Goal: Task Accomplishment & Management: Complete application form

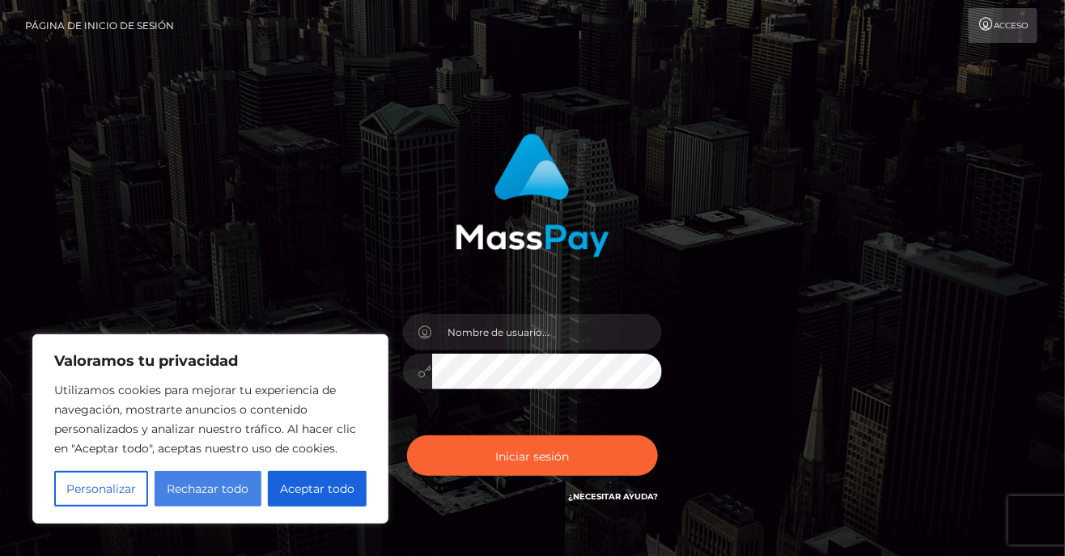
click at [208, 480] on button "Rechazar todo" at bounding box center [208, 489] width 106 height 36
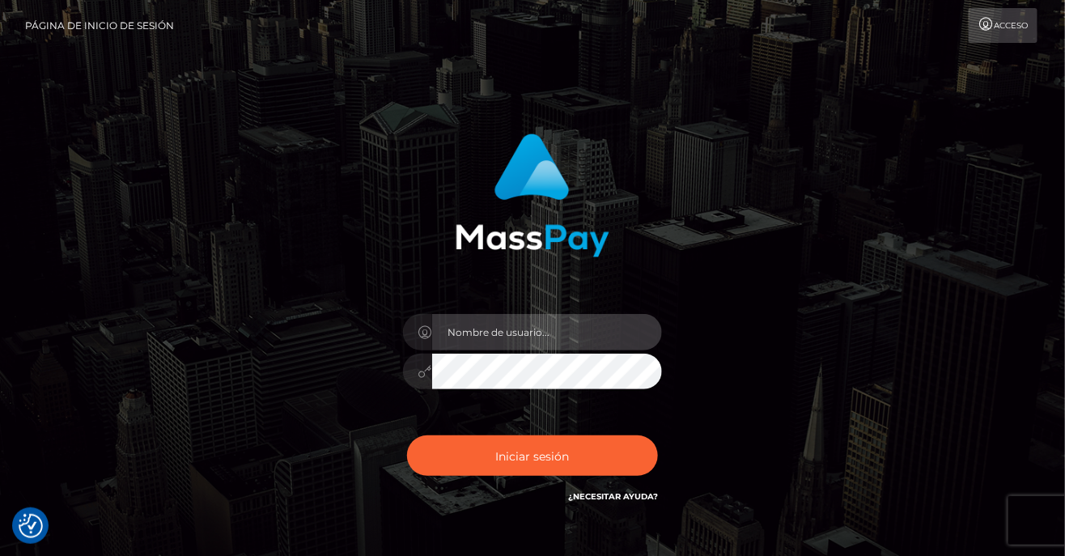
click at [501, 337] on input "text" at bounding box center [547, 332] width 230 height 36
click at [549, 335] on input "rosauraperez" at bounding box center [547, 332] width 230 height 36
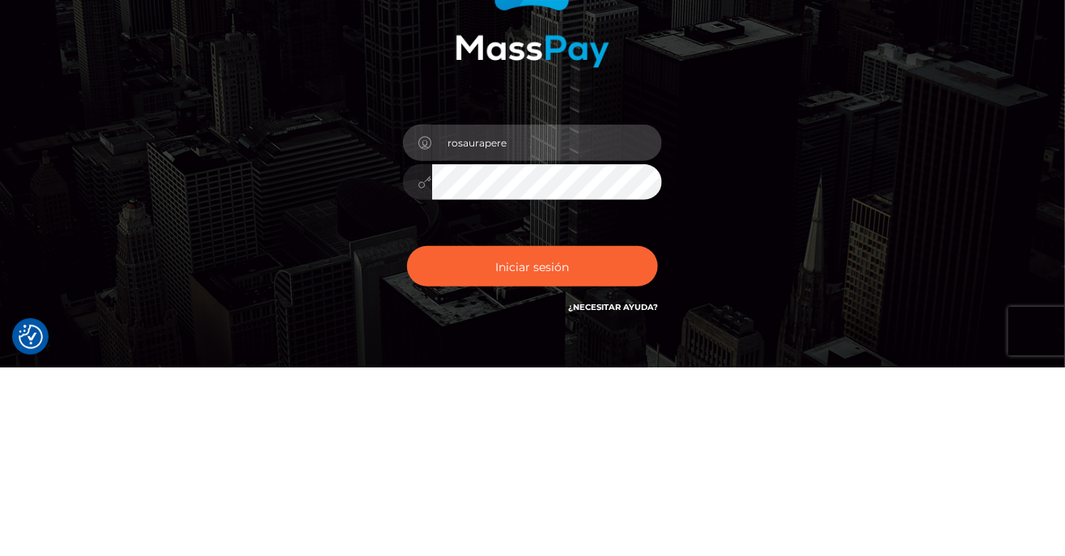
type input "rosauraperez"
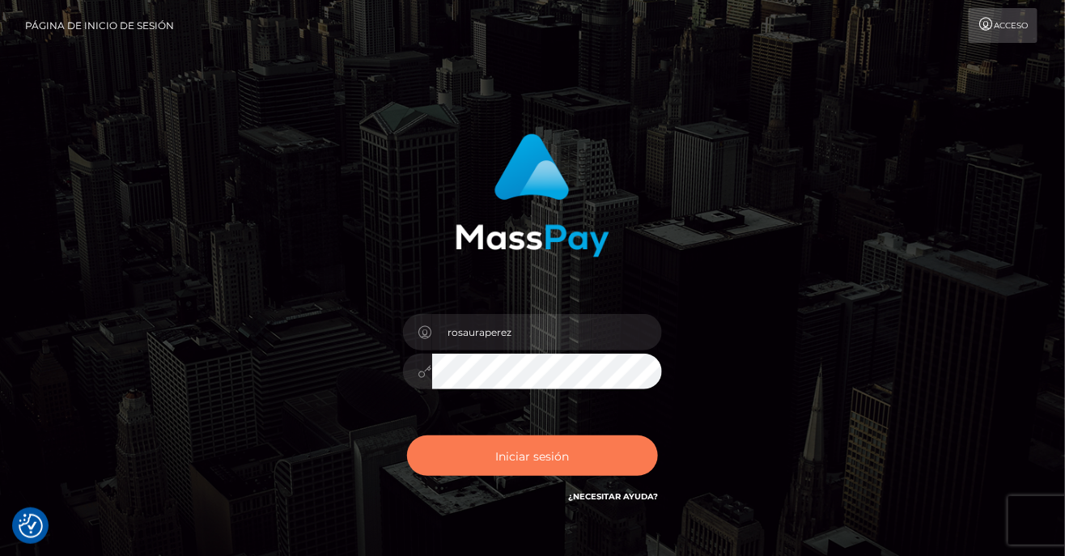
click at [549, 461] on font "Iniciar sesión" at bounding box center [533, 455] width 74 height 15
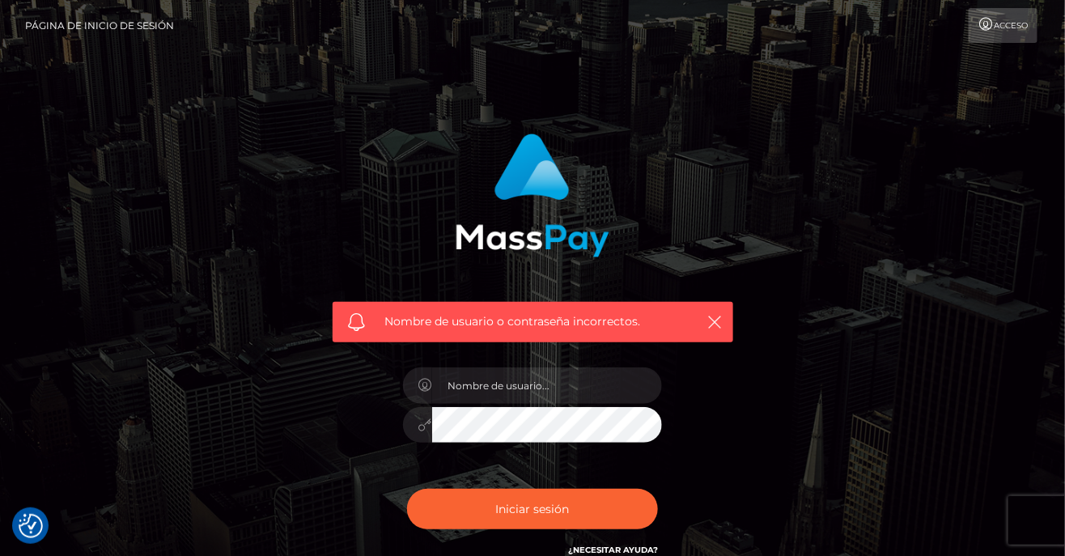
click at [713, 340] on div "Nombre de usuario o contraseña incorrectos." at bounding box center [533, 322] width 401 height 40
click at [554, 388] on input "text" at bounding box center [547, 385] width 230 height 36
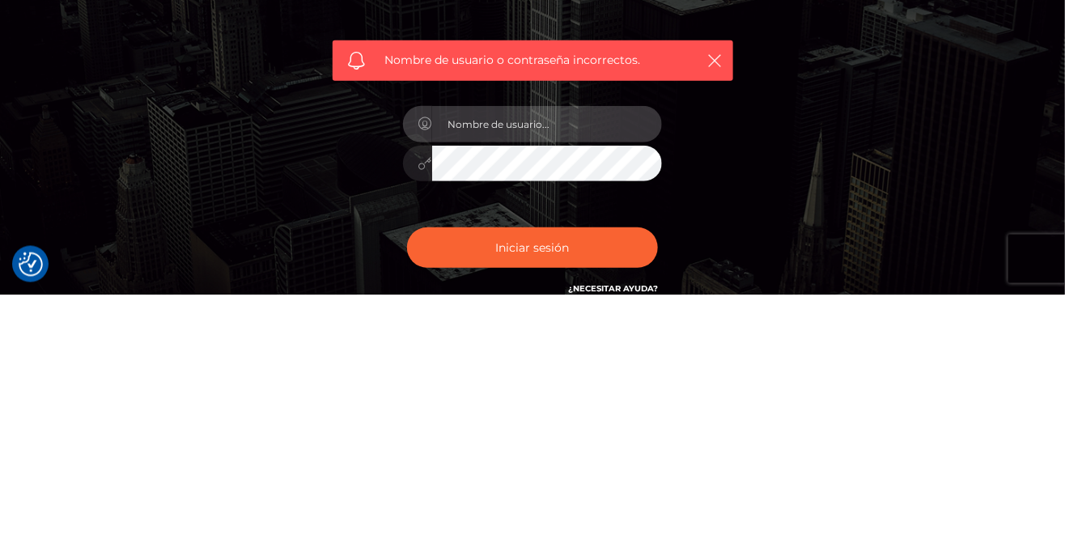
type input "R"
type input "[PERSON_NAME][EMAIL_ADDRESS][DOMAIN_NAME]"
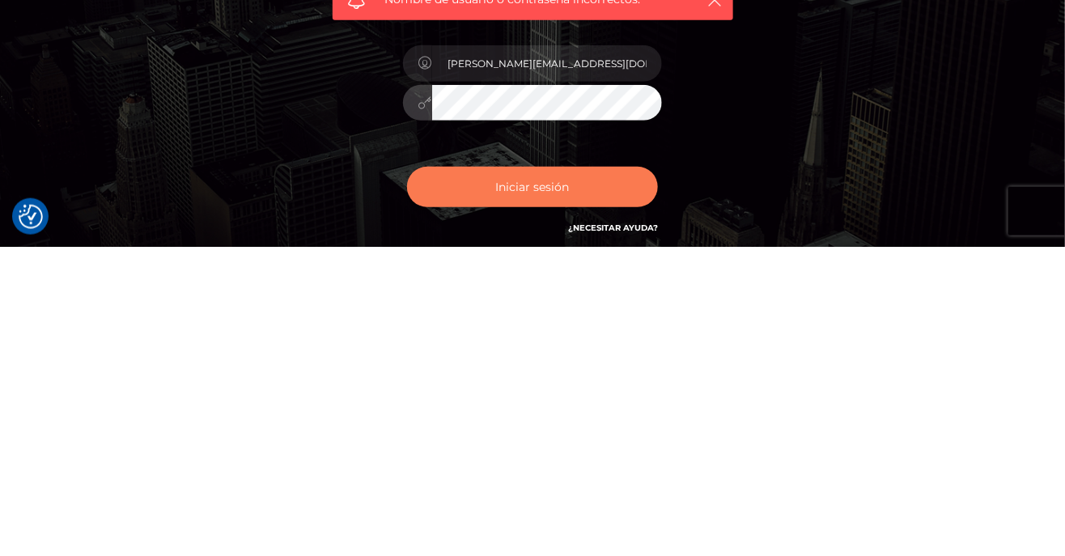
click at [558, 499] on font "Iniciar sesión" at bounding box center [533, 496] width 74 height 15
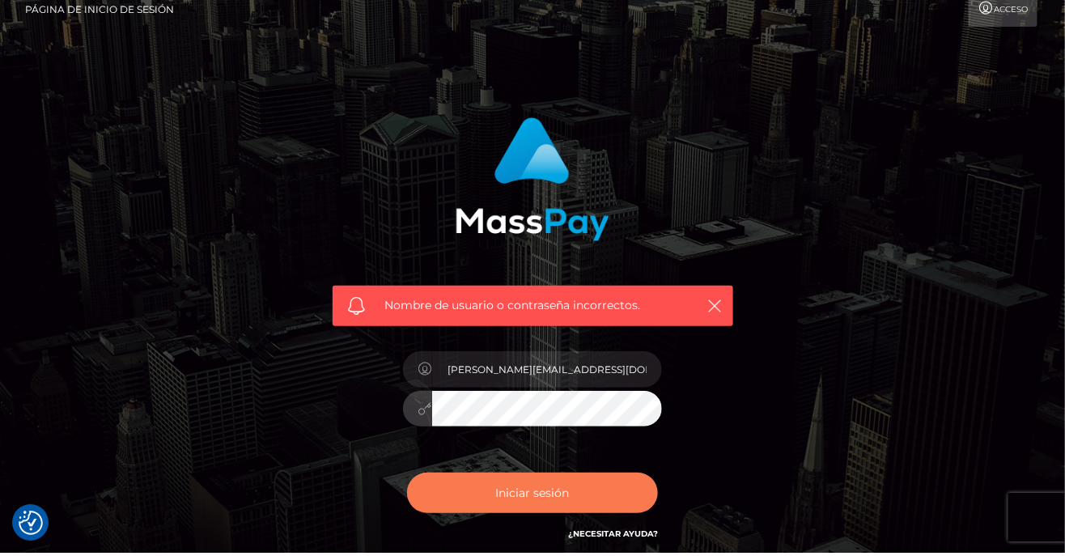
scroll to position [13, 0]
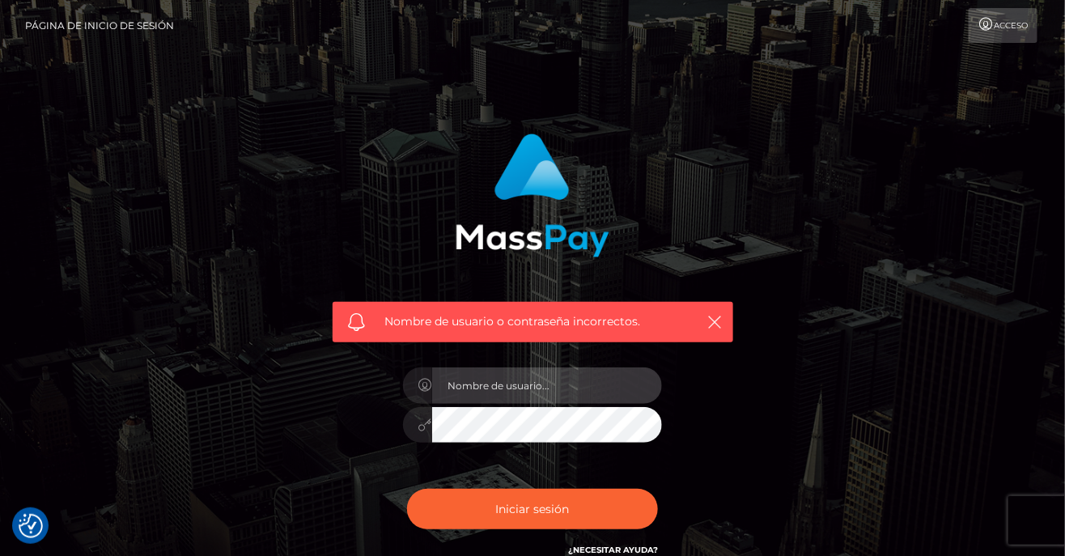
click at [504, 380] on input "text" at bounding box center [547, 385] width 230 height 36
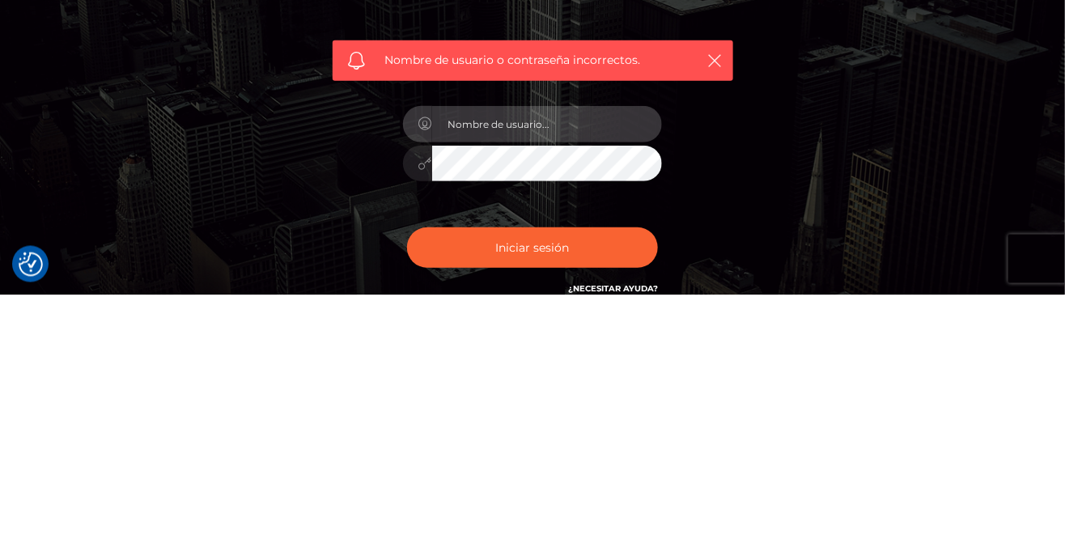
type input "R"
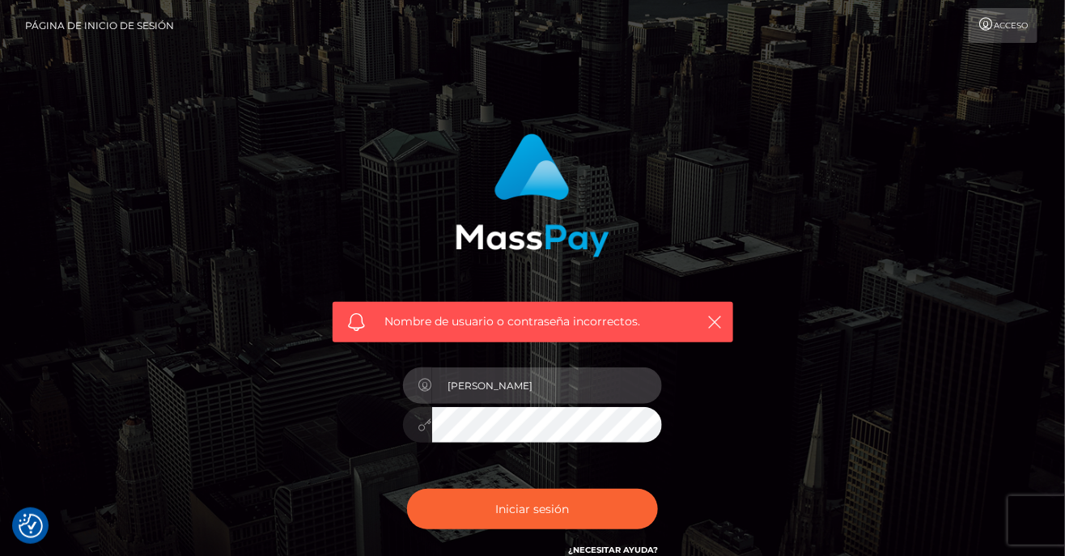
click at [525, 390] on input "[PERSON_NAME]" at bounding box center [547, 385] width 230 height 36
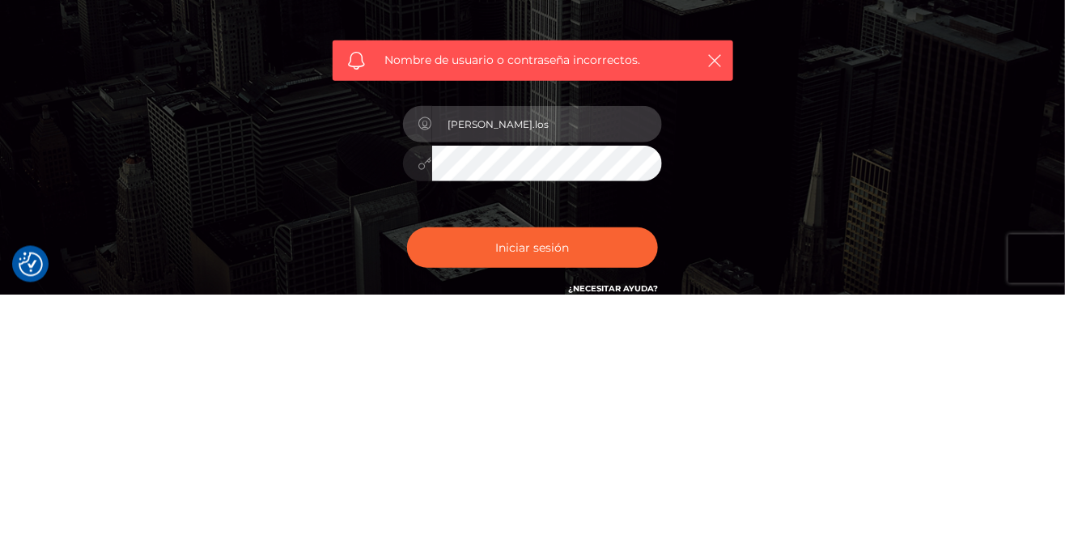
type input "[PERSON_NAME][EMAIL_ADDRESS][DOMAIN_NAME]"
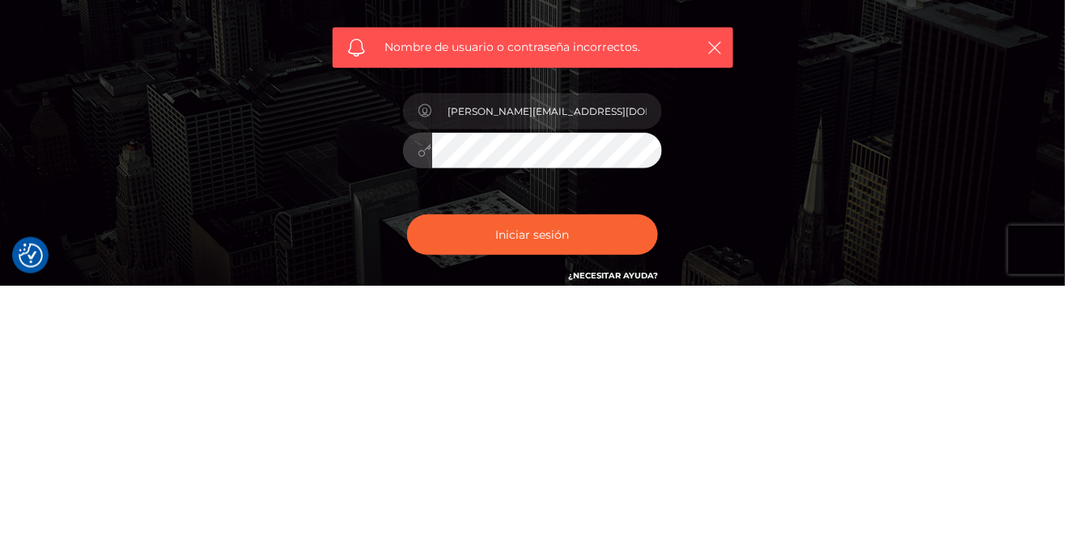
scroll to position [11, 0]
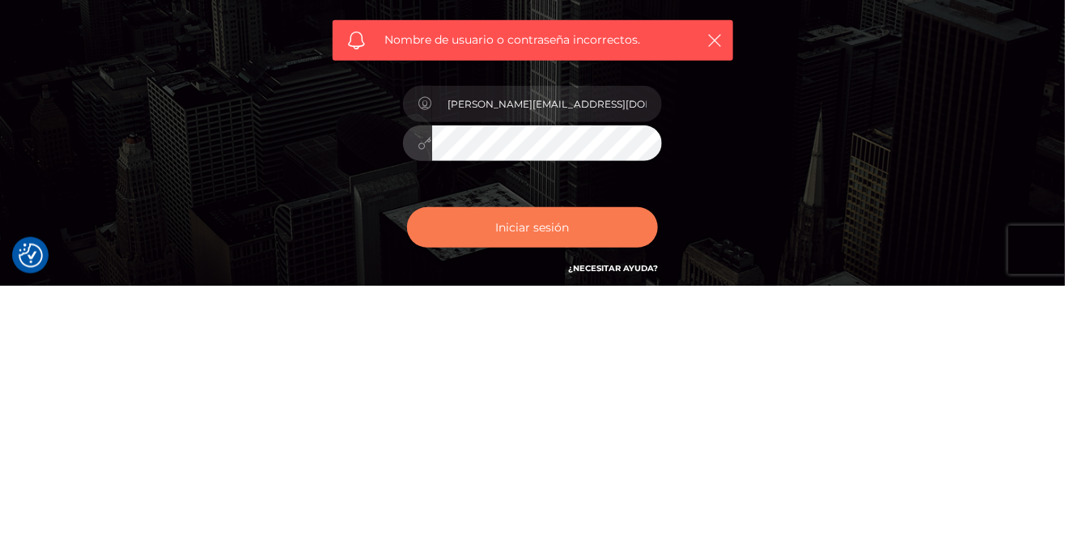
click at [552, 497] on font "Iniciar sesión" at bounding box center [533, 497] width 74 height 15
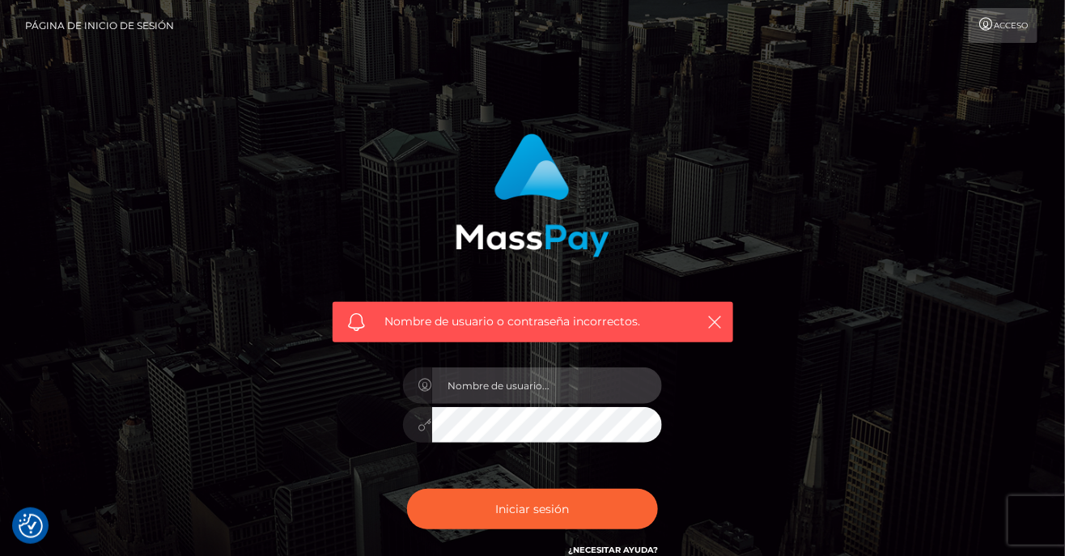
click at [538, 389] on input "text" at bounding box center [547, 385] width 230 height 36
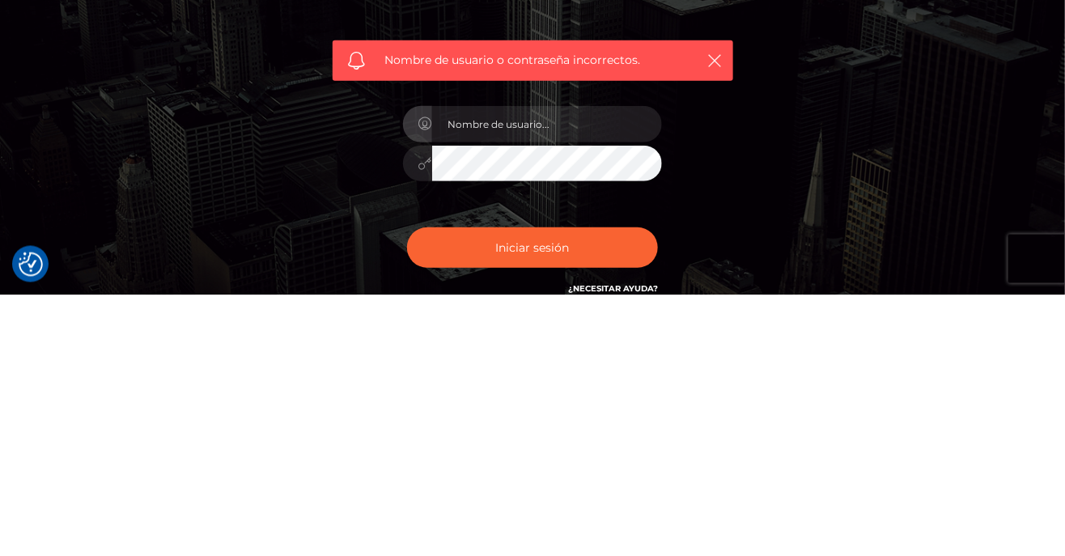
click at [779, 410] on div "Nombre de usuario o contraseña incorrectos." at bounding box center [532, 354] width 923 height 466
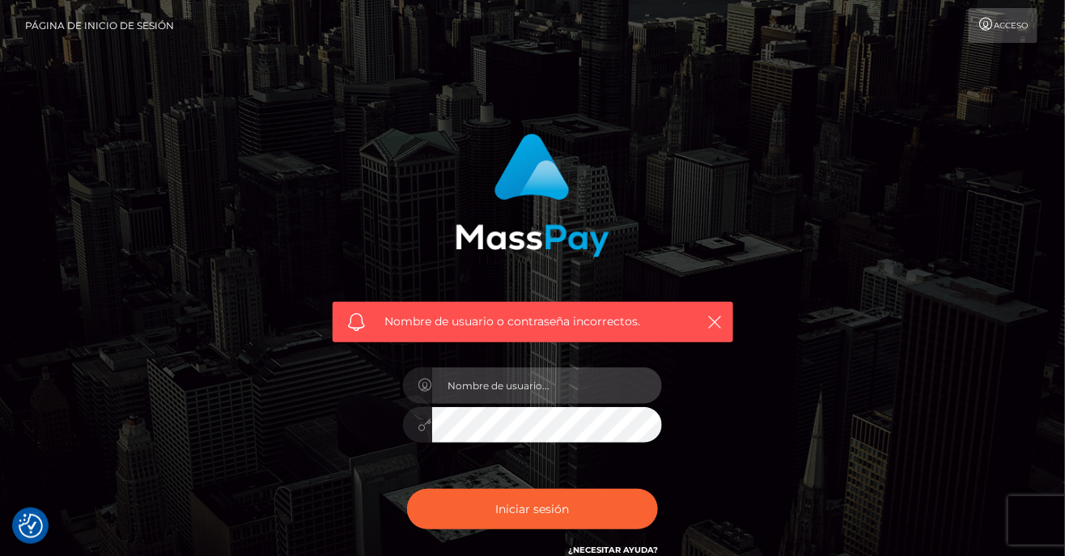
click at [535, 389] on input "text" at bounding box center [547, 385] width 230 height 36
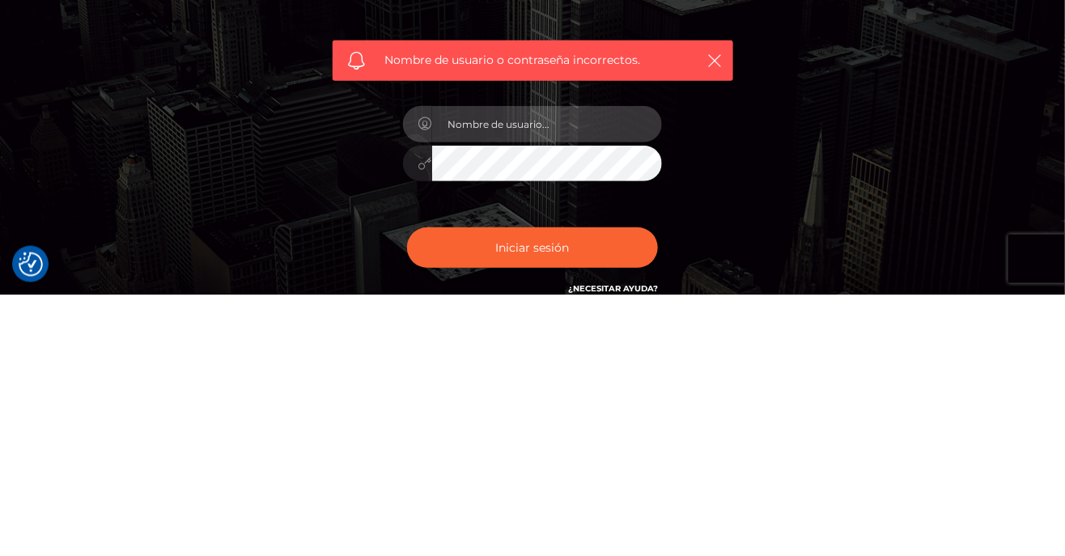
type input "S"
type input "rosauraperez"
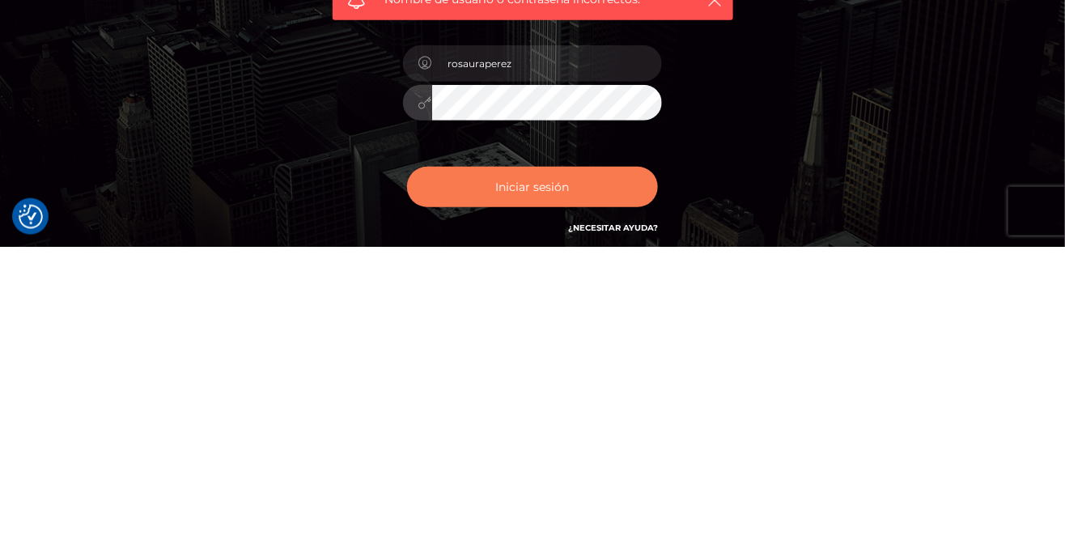
click at [560, 499] on font "Iniciar sesión" at bounding box center [533, 496] width 74 height 15
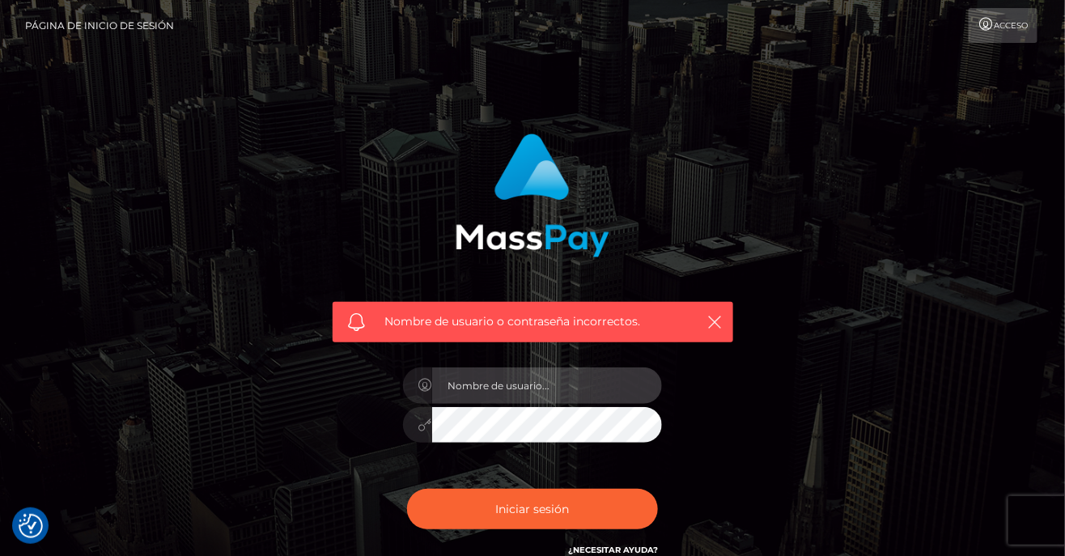
click at [524, 389] on input "text" at bounding box center [547, 385] width 230 height 36
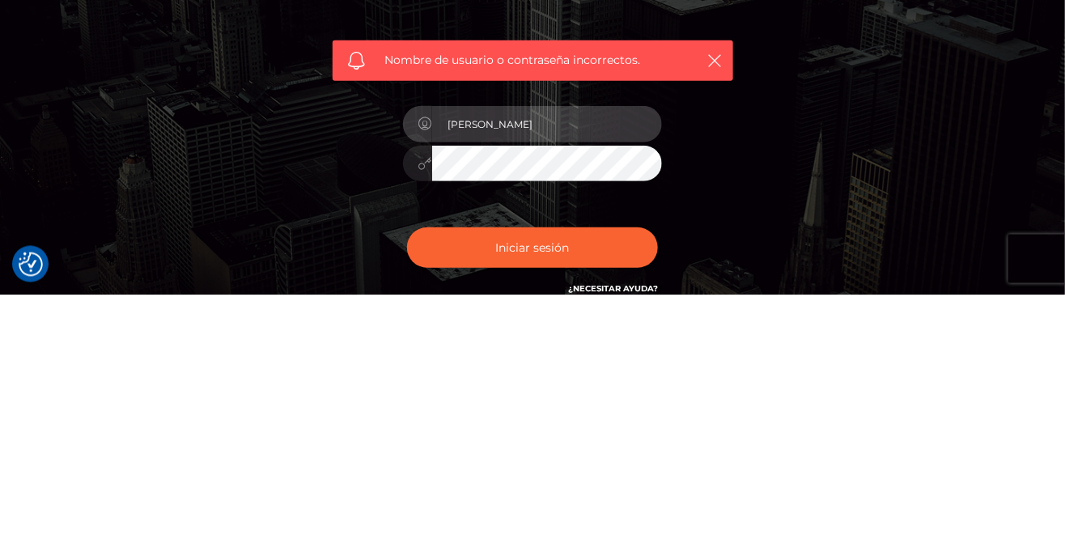
click at [454, 389] on input "[PERSON_NAME]" at bounding box center [547, 385] width 230 height 36
click at [525, 383] on input "[PERSON_NAME]" at bounding box center [547, 385] width 230 height 36
type input "[PERSON_NAME][EMAIL_ADDRESS][DOMAIN_NAME]"
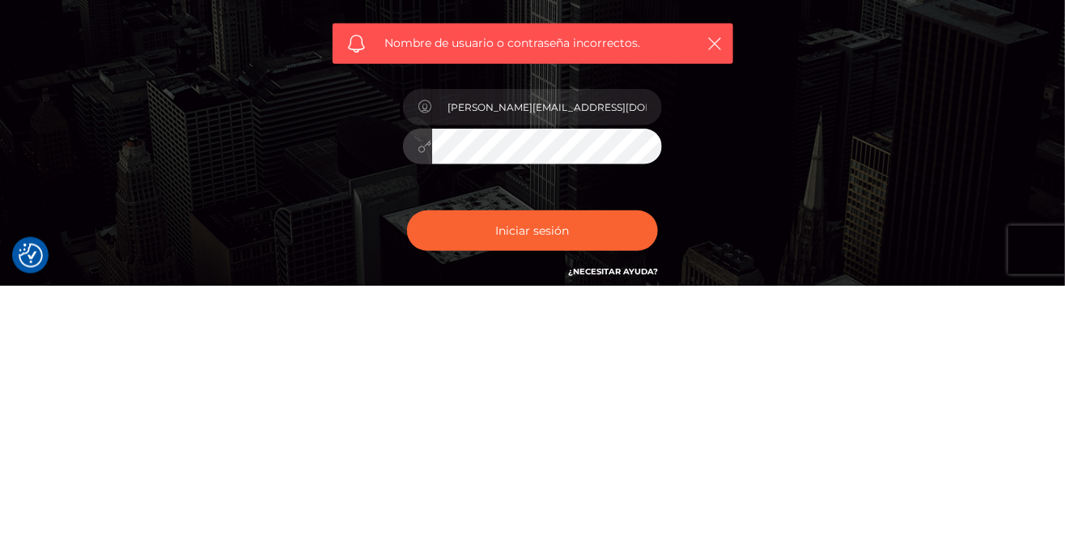
scroll to position [11, 0]
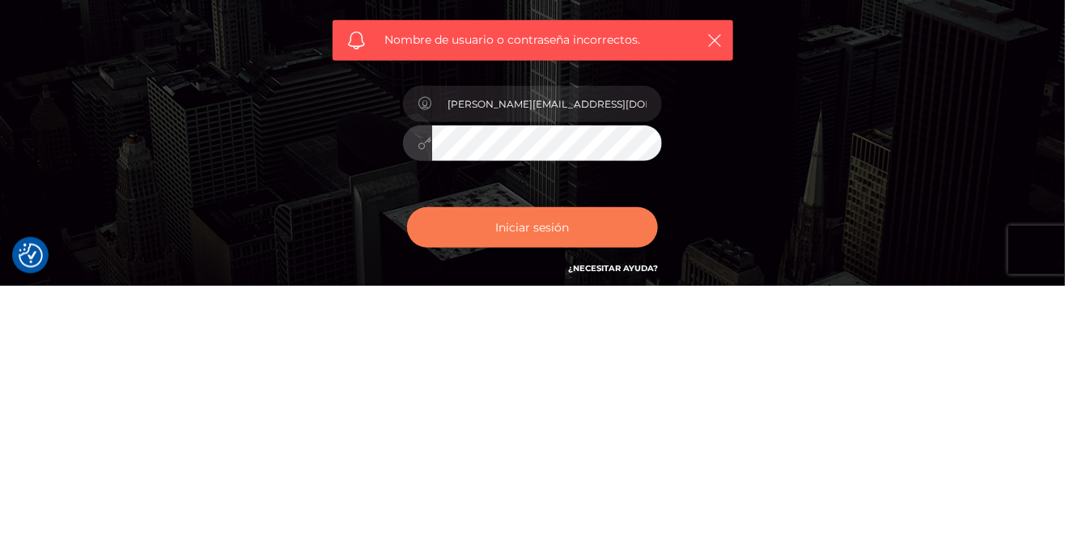
click at [565, 501] on font "Iniciar sesión" at bounding box center [533, 497] width 74 height 15
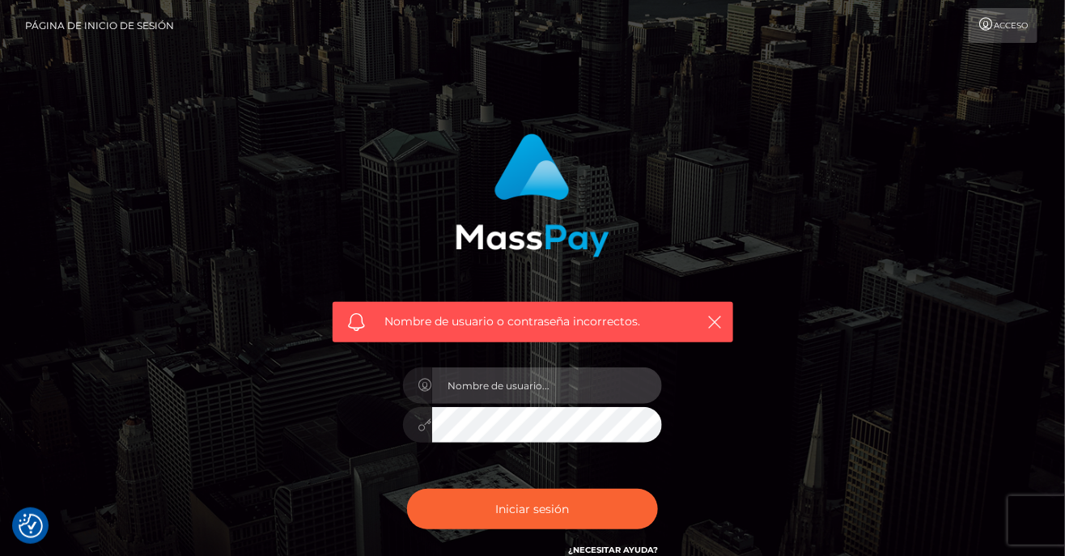
click at [512, 390] on input "text" at bounding box center [547, 385] width 230 height 36
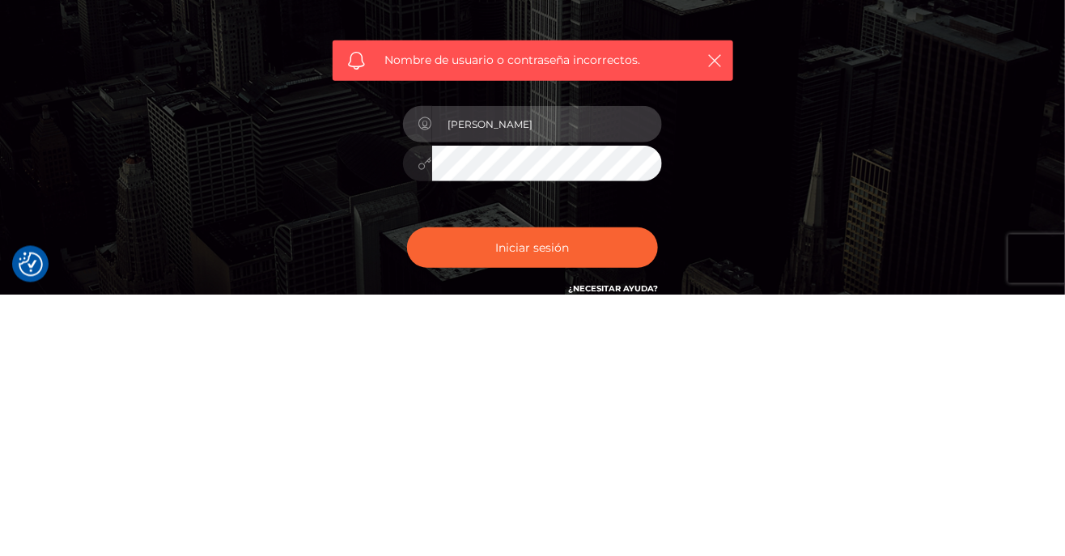
type input "[PERSON_NAME][EMAIL_ADDRESS][DOMAIN_NAME]"
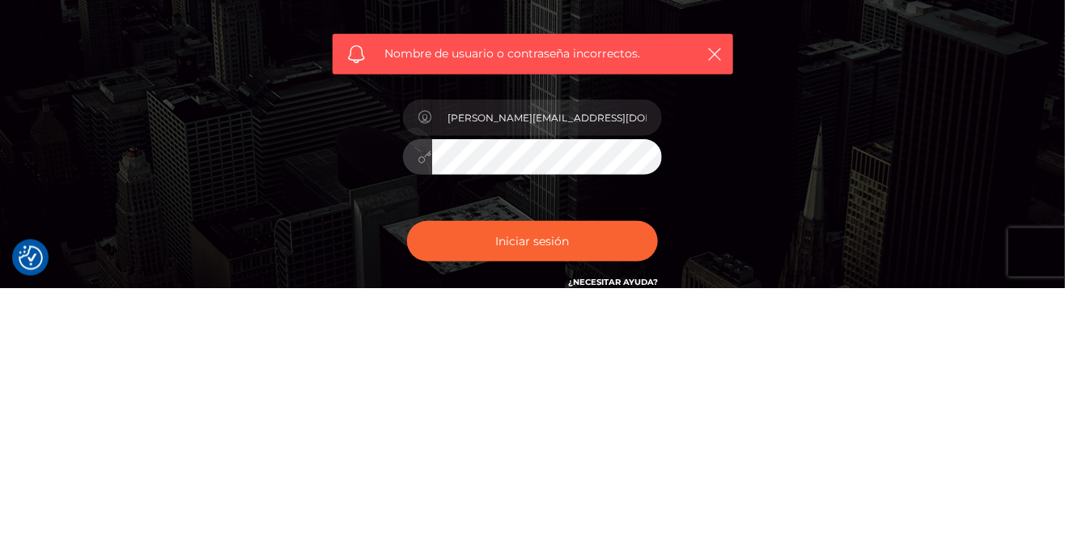
scroll to position [11, 0]
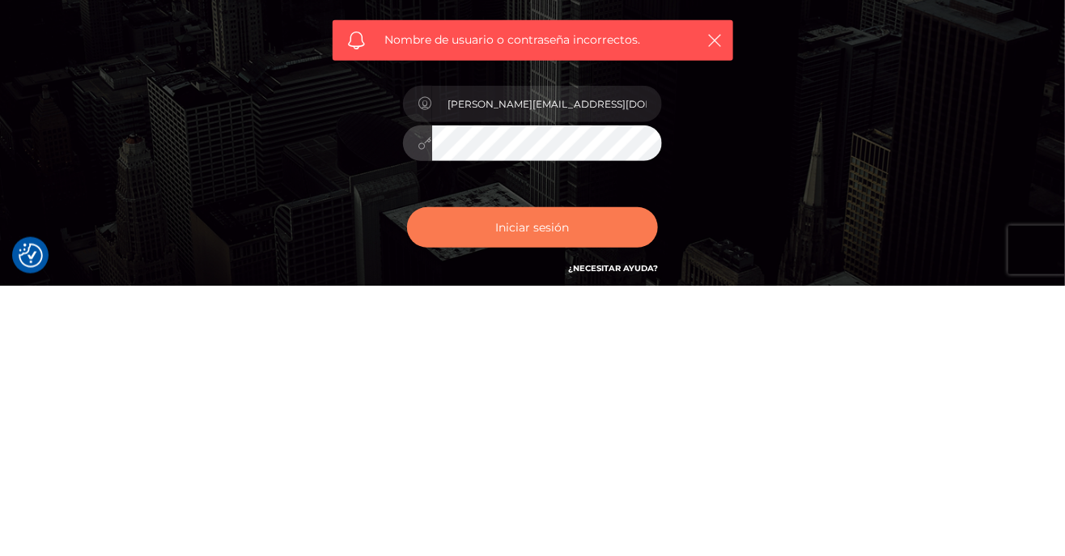
click at [550, 496] on font "Iniciar sesión" at bounding box center [533, 497] width 74 height 15
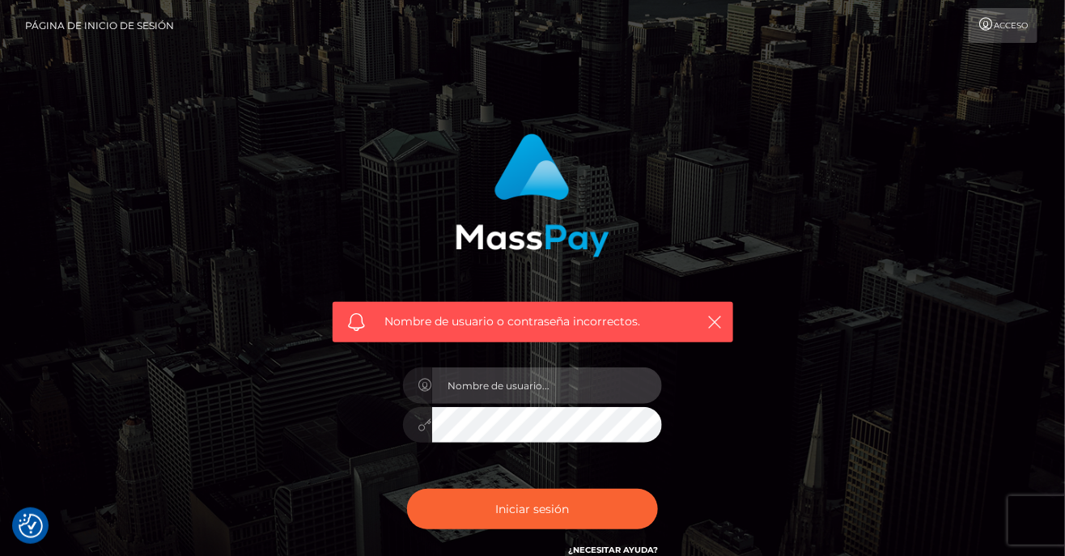
click at [527, 384] on input "text" at bounding box center [547, 385] width 230 height 36
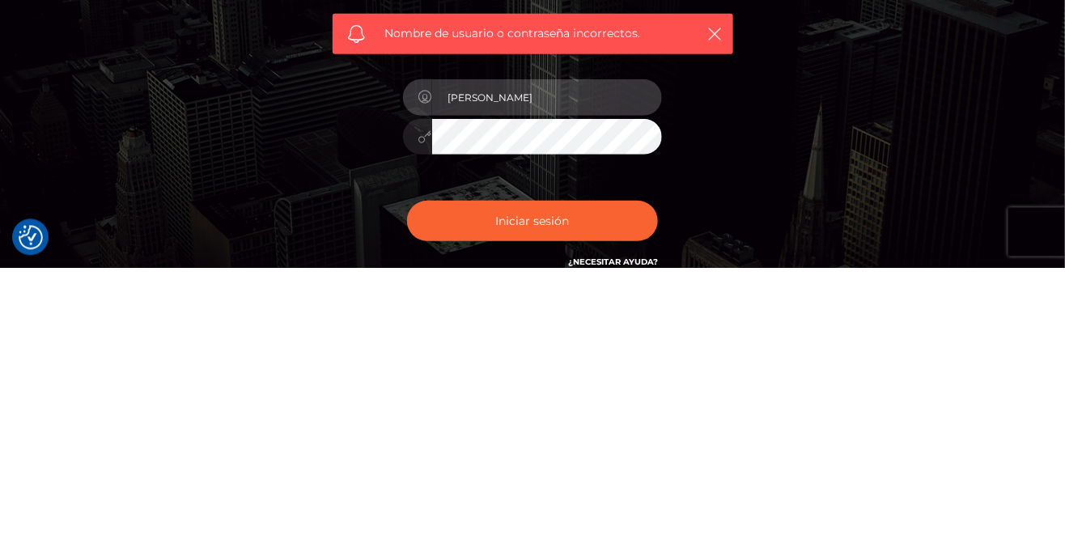
type input "[PERSON_NAME][EMAIL_ADDRESS][DOMAIN_NAME]"
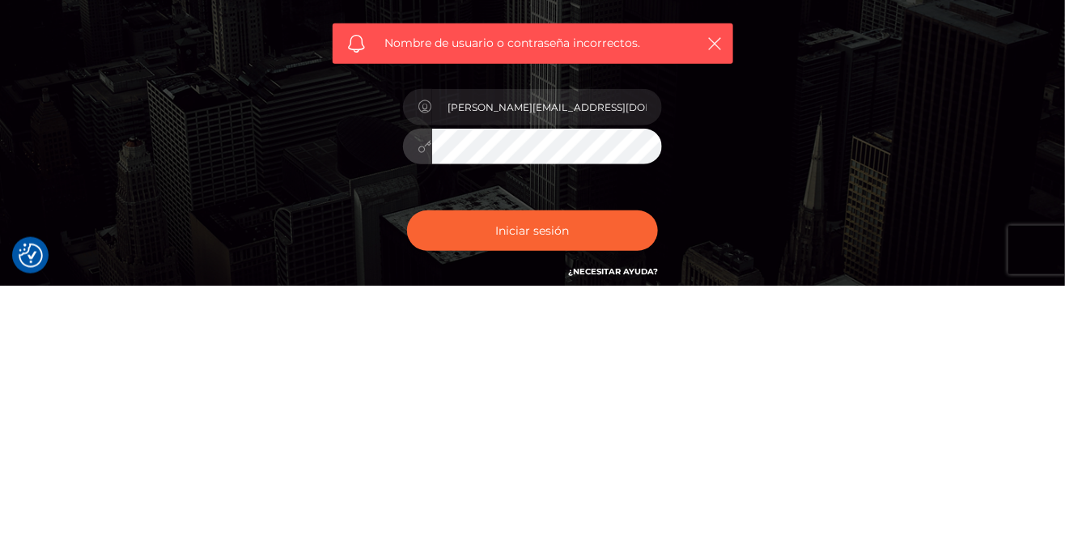
scroll to position [11, 0]
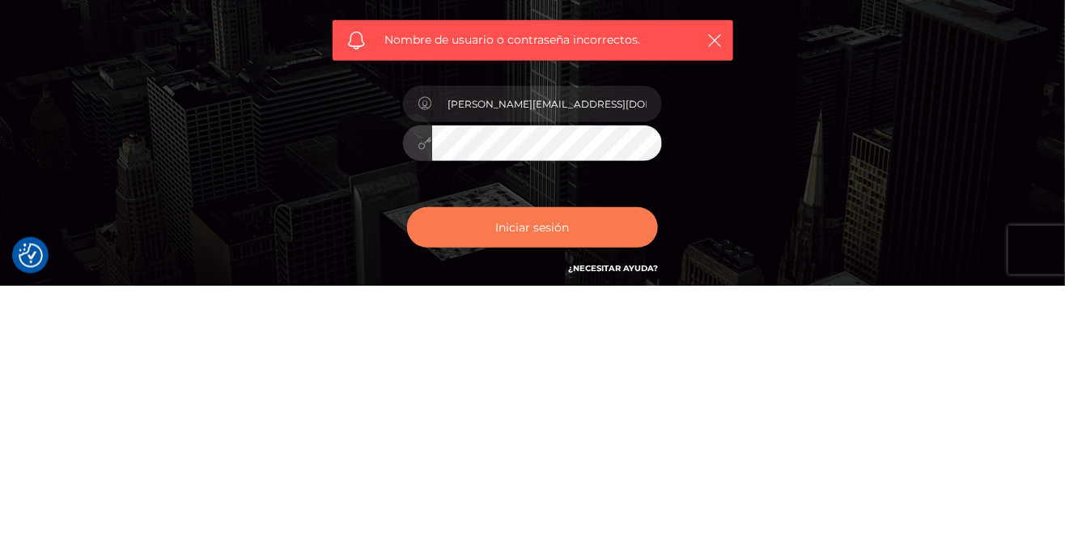
click at [551, 502] on font "Iniciar sesión" at bounding box center [533, 497] width 74 height 15
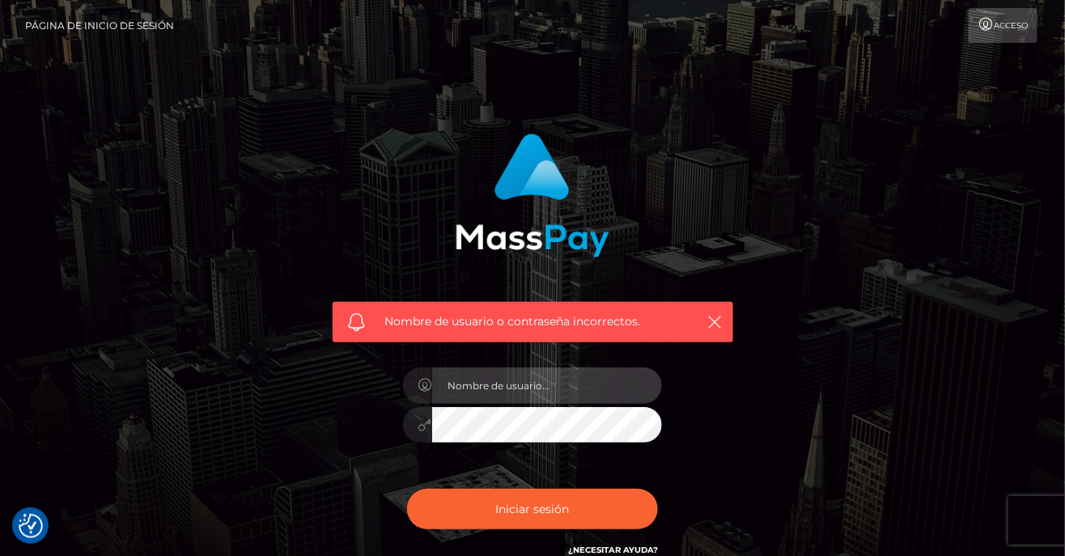
click at [507, 380] on input "text" at bounding box center [547, 385] width 230 height 36
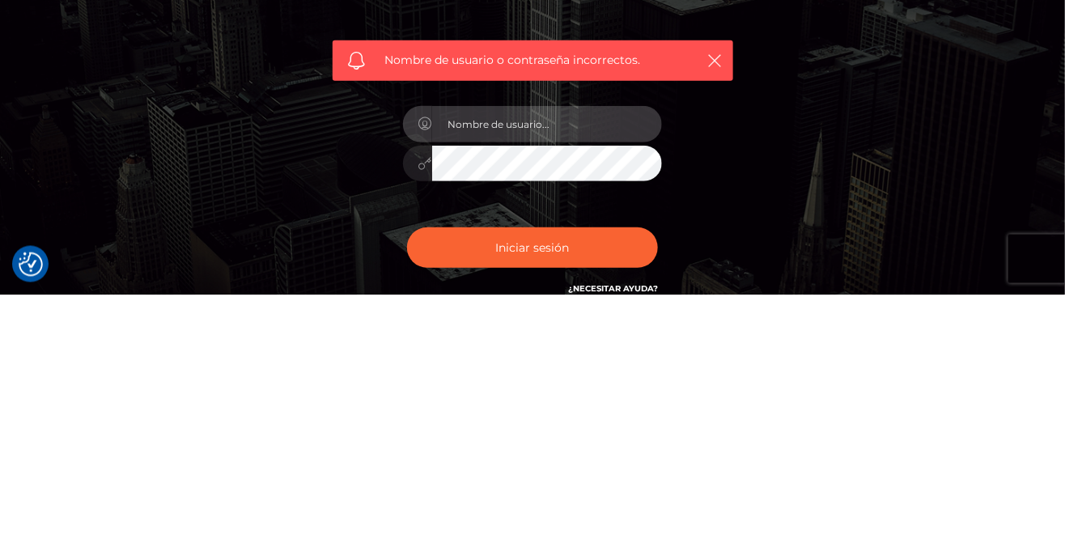
type input "[PERSON_NAME][EMAIL_ADDRESS][DOMAIN_NAME]"
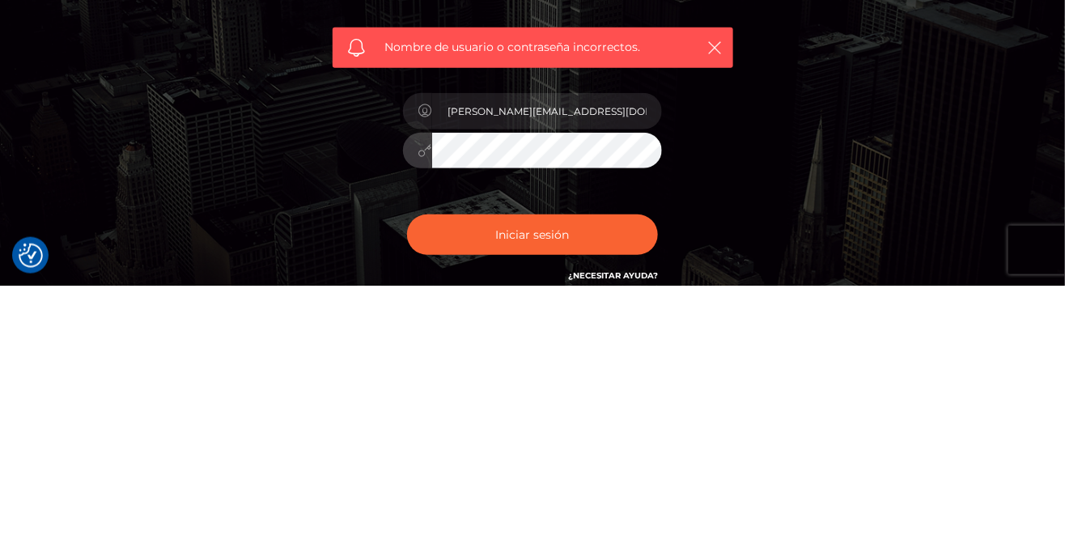
scroll to position [11, 0]
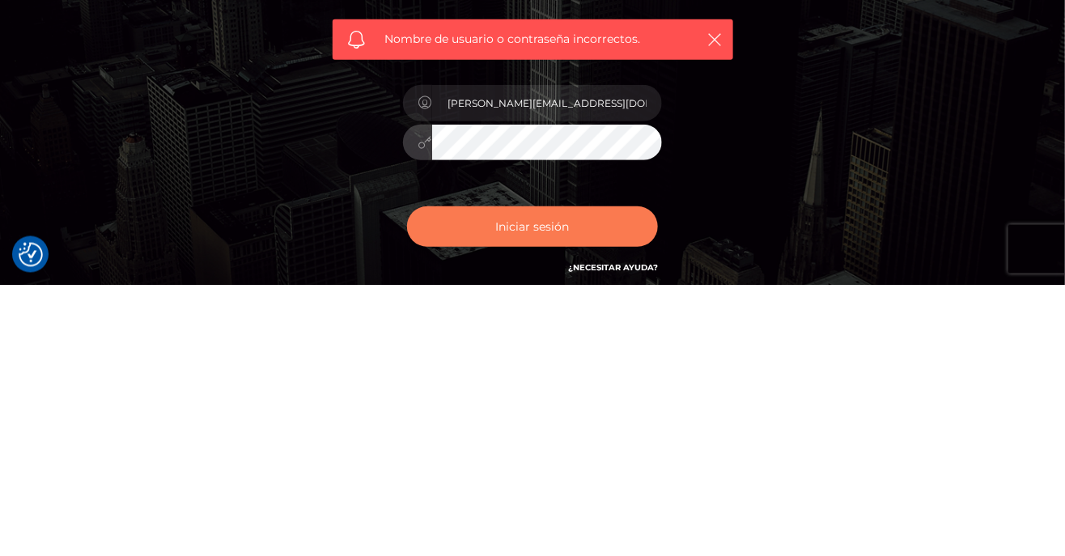
click at [564, 508] on button "Iniciar sesión" at bounding box center [532, 498] width 251 height 40
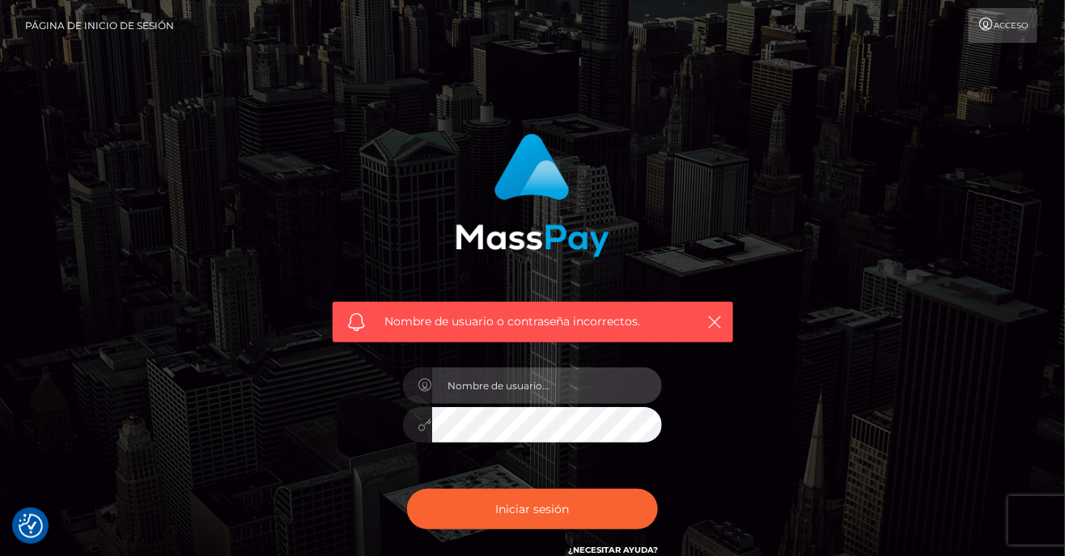
click at [548, 387] on input "text" at bounding box center [547, 385] width 230 height 36
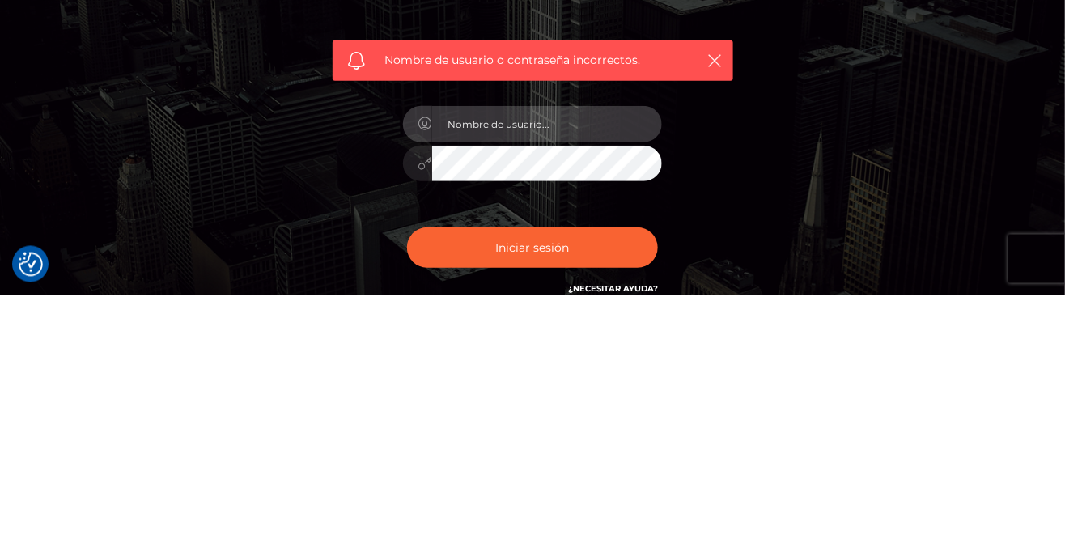
type input "[PERSON_NAME][EMAIL_ADDRESS][DOMAIN_NAME]"
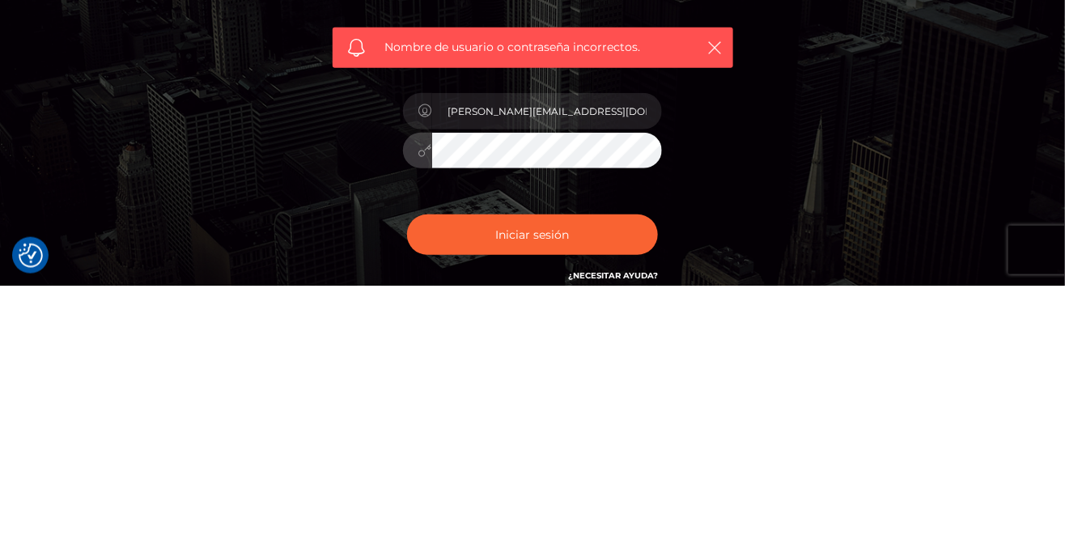
scroll to position [11, 0]
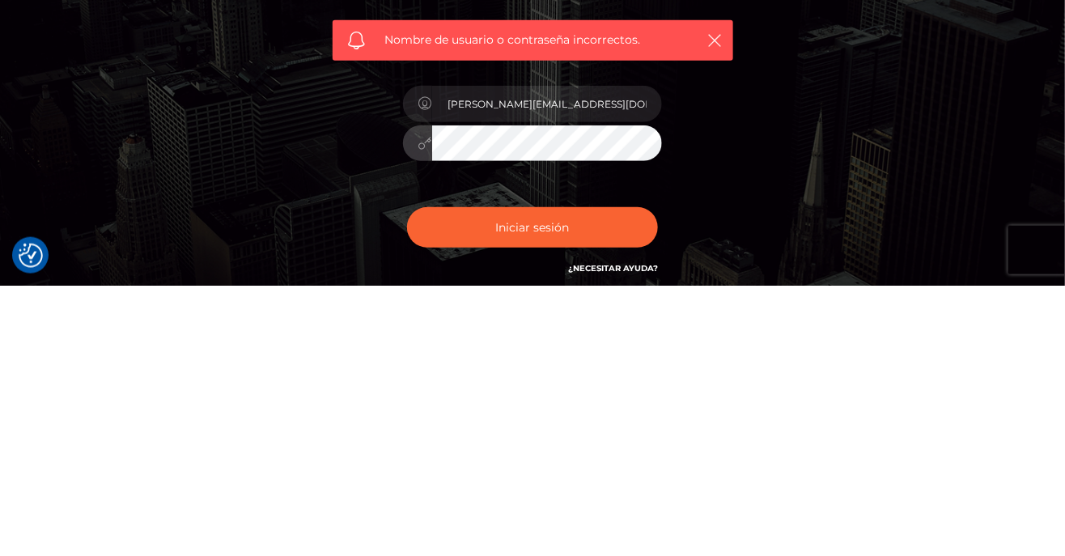
click at [737, 301] on div "Nombre de usuario o contraseña incorrectos." at bounding box center [533, 220] width 425 height 221
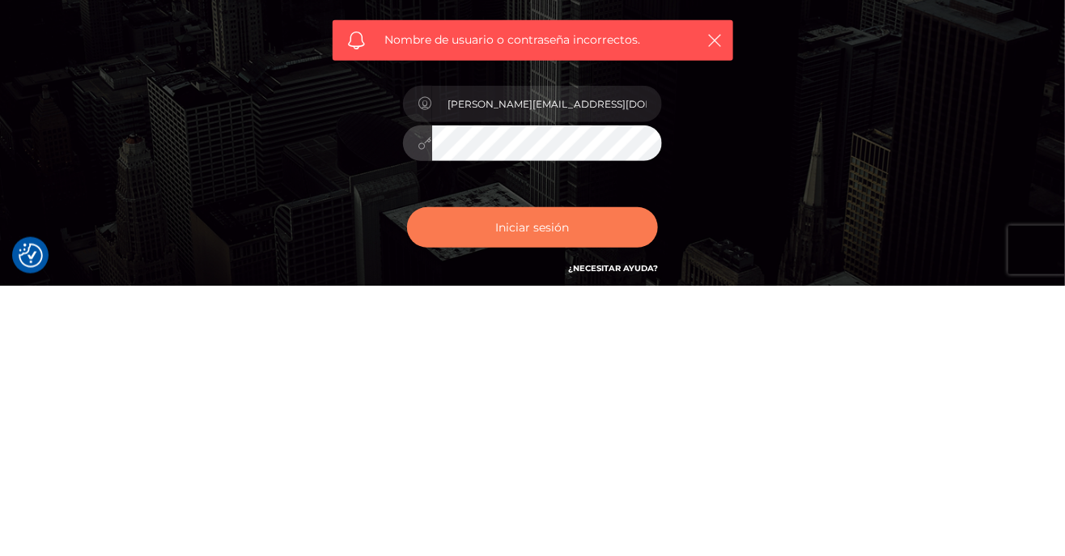
click at [564, 508] on button "Iniciar sesión" at bounding box center [532, 498] width 251 height 40
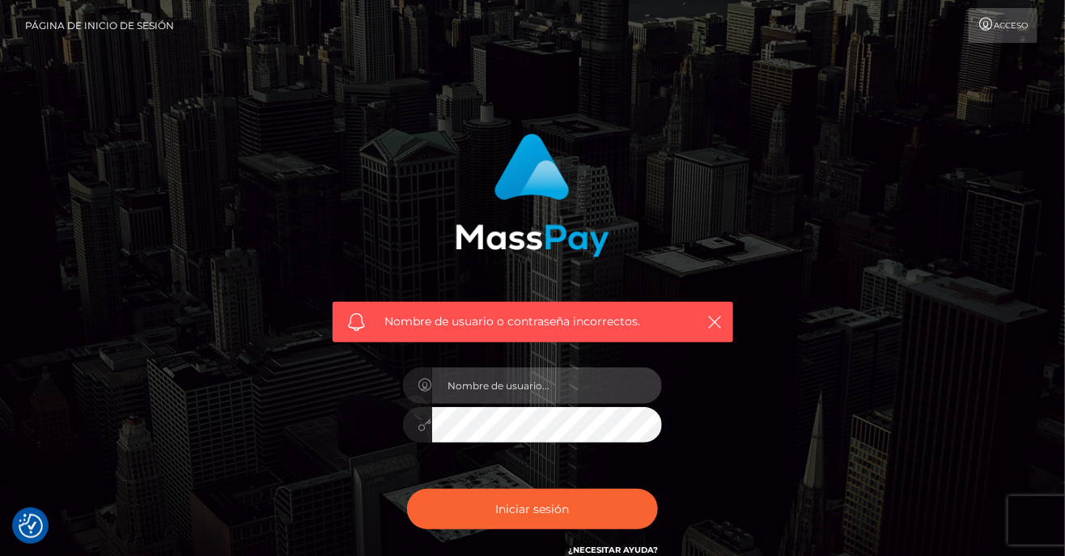
click at [546, 382] on input "text" at bounding box center [547, 385] width 230 height 36
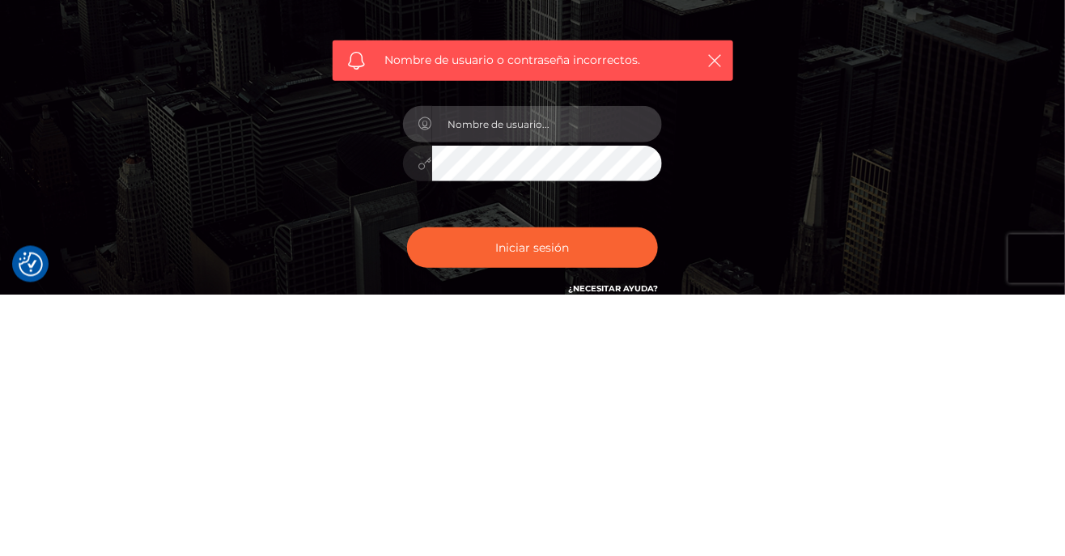
type input "[PERSON_NAME][EMAIL_ADDRESS][DOMAIN_NAME]"
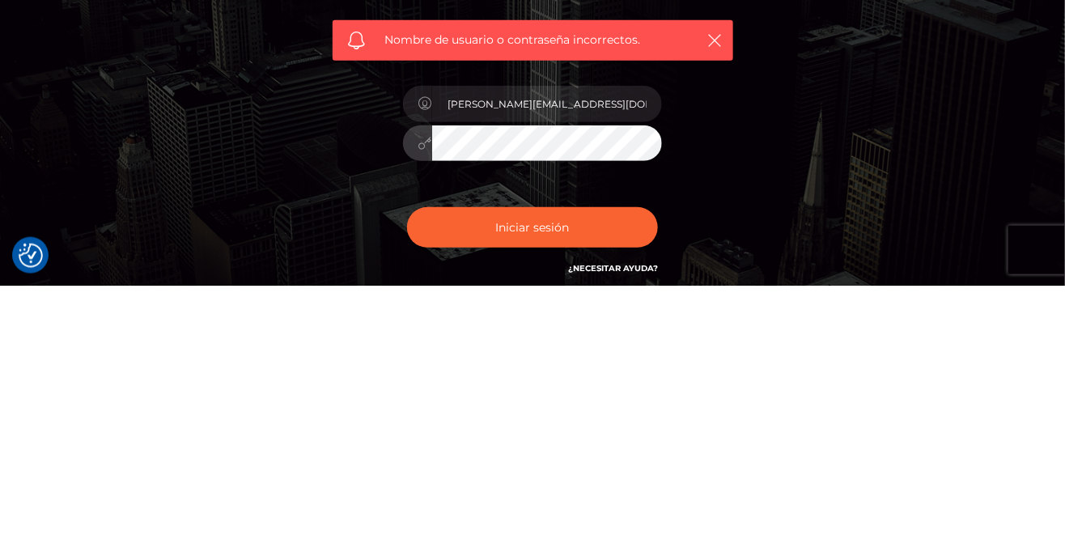
scroll to position [11, 0]
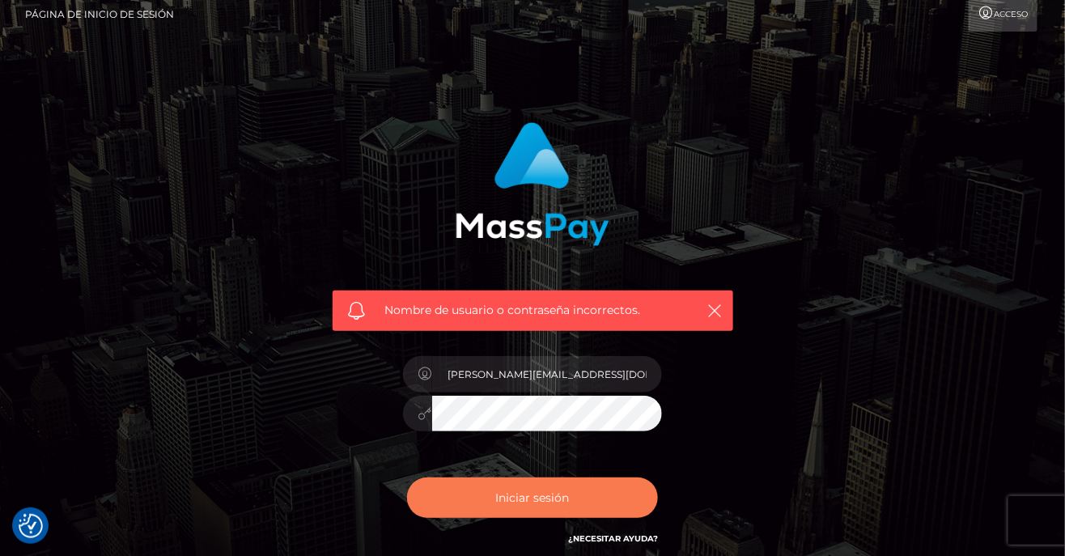
click at [589, 499] on button "Iniciar sesión" at bounding box center [532, 498] width 251 height 40
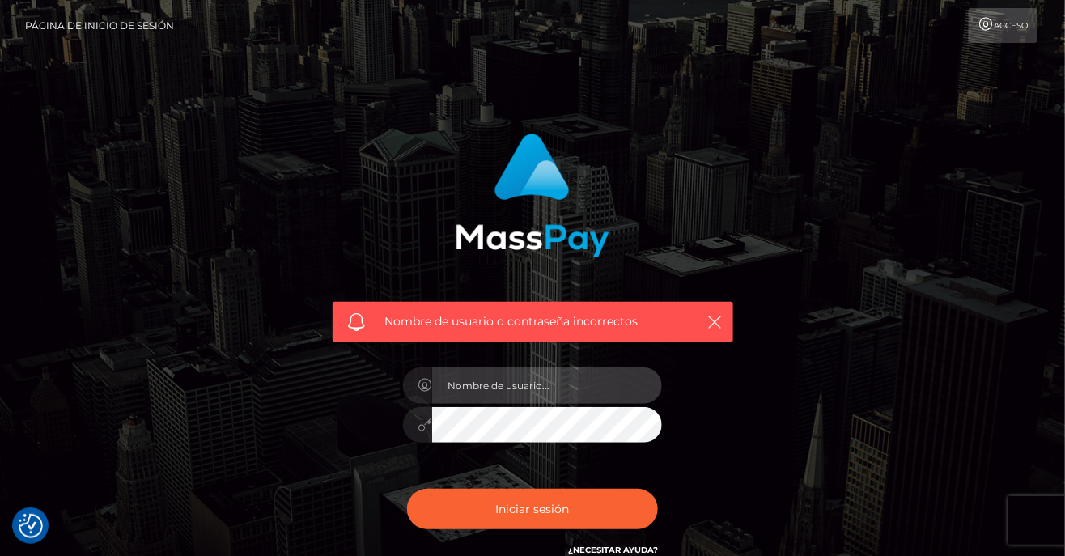
click at [543, 388] on input "text" at bounding box center [547, 385] width 230 height 36
click at [584, 389] on input "mileidyperez82@yahoo.com" at bounding box center [547, 385] width 230 height 36
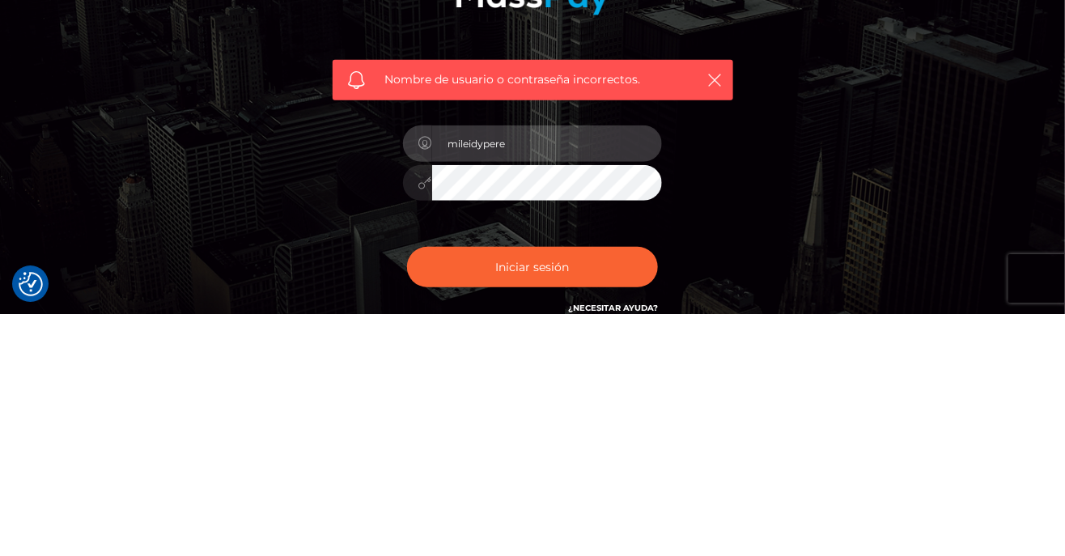
type input "mileidyper"
type input "[PERSON_NAME][EMAIL_ADDRESS][DOMAIN_NAME]"
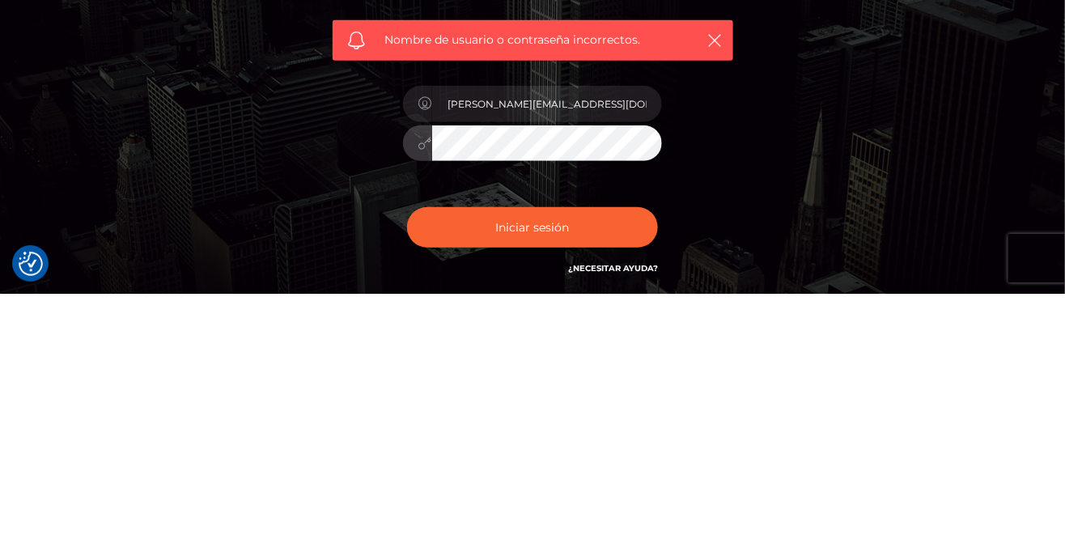
scroll to position [19, 0]
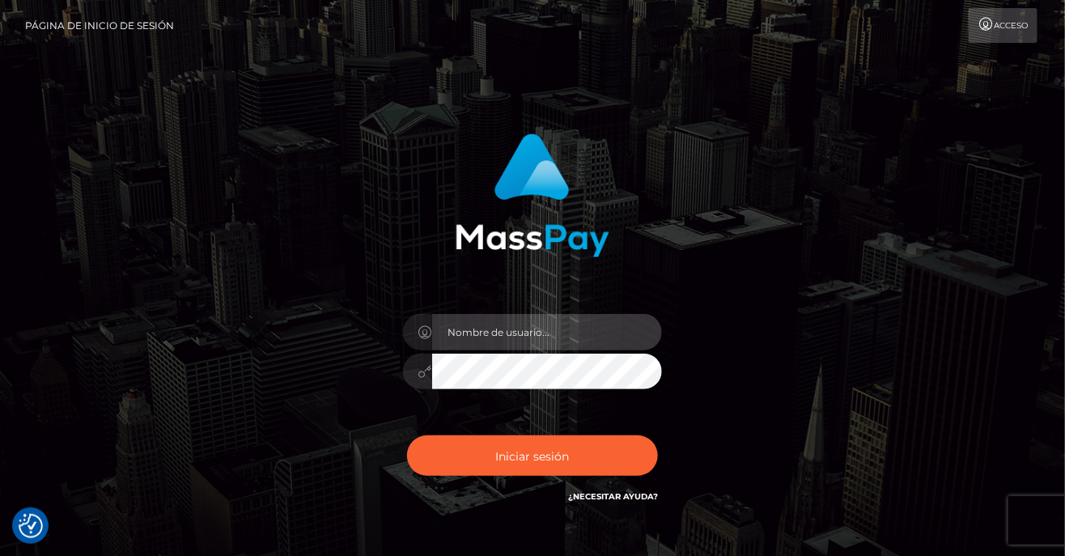
click at [494, 333] on input "text" at bounding box center [547, 332] width 230 height 36
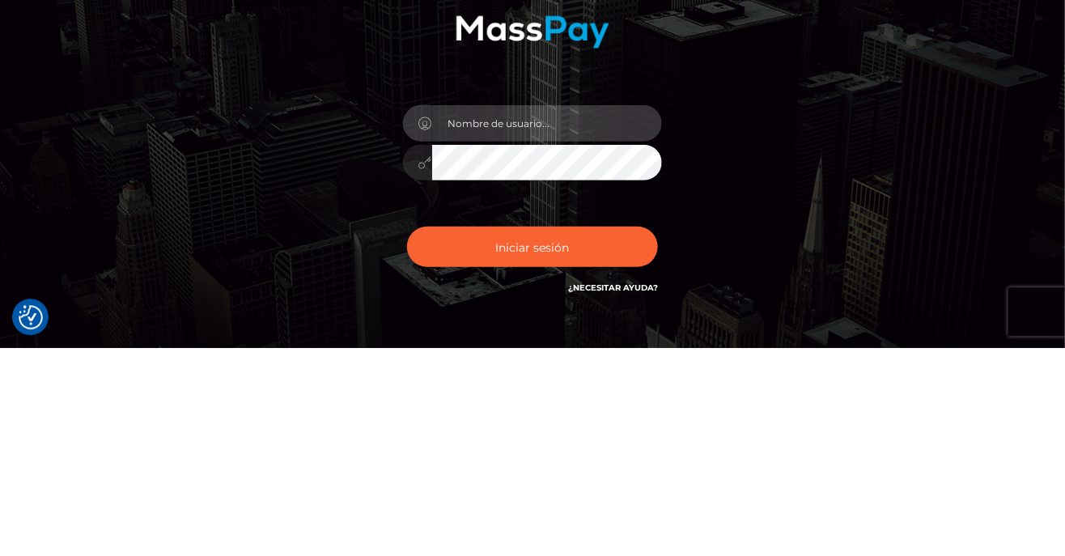
type input "[PERSON_NAME][EMAIL_ADDRESS][DOMAIN_NAME]"
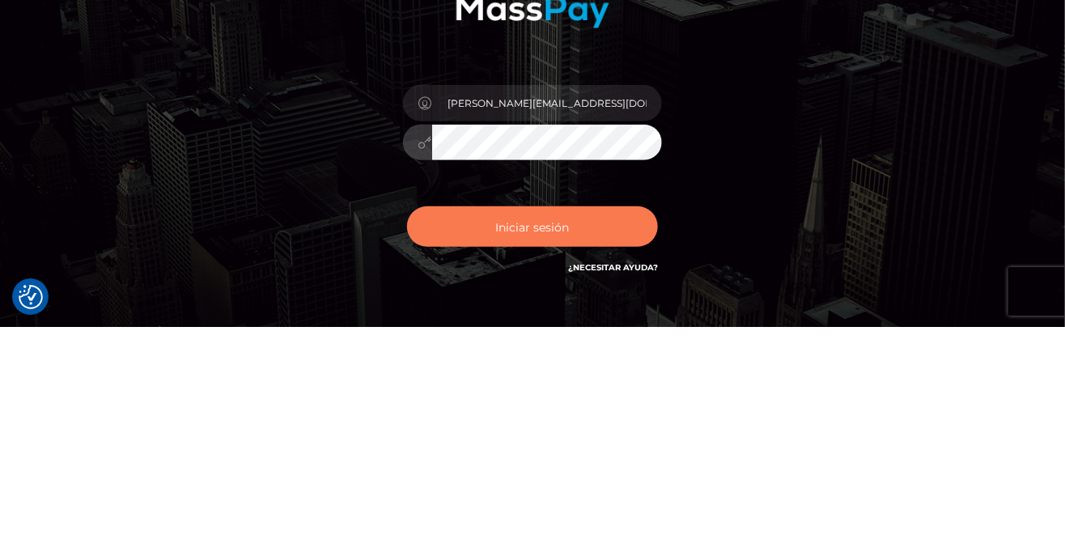
click at [553, 463] on button "Iniciar sesión" at bounding box center [532, 455] width 251 height 40
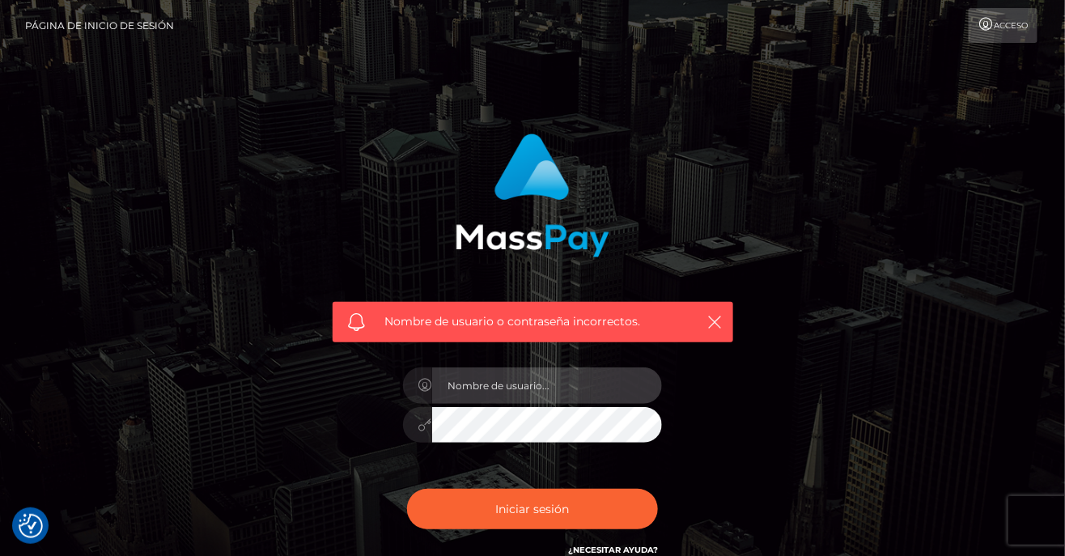
click at [516, 386] on input "text" at bounding box center [547, 385] width 230 height 36
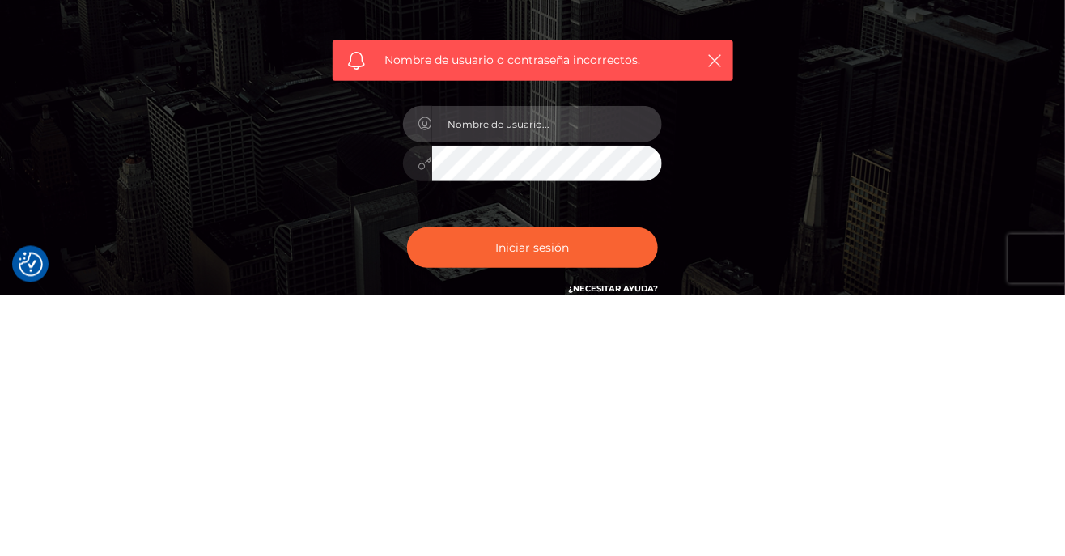
type input "[PERSON_NAME][EMAIL_ADDRESS][DOMAIN_NAME]"
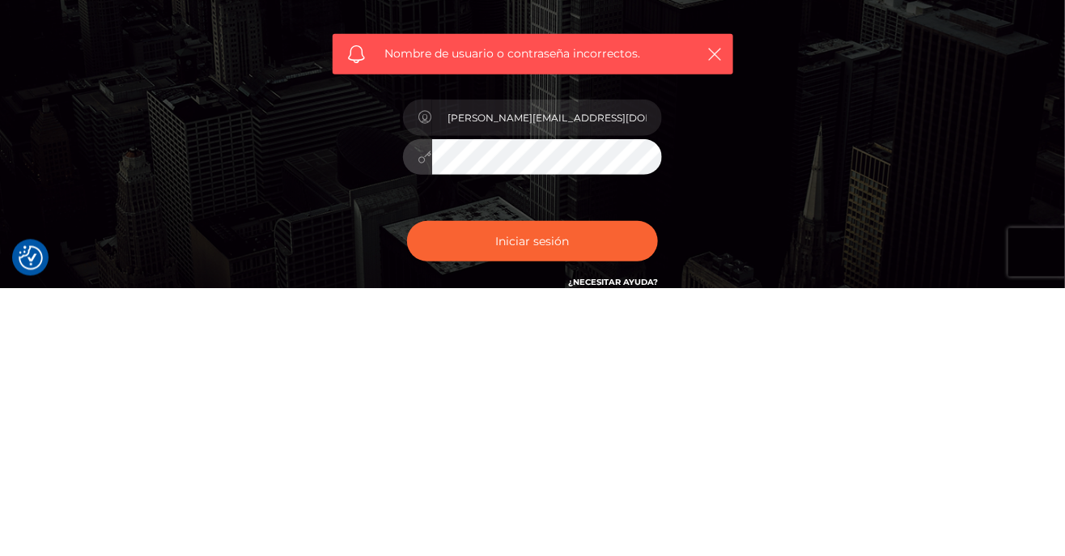
scroll to position [11, 0]
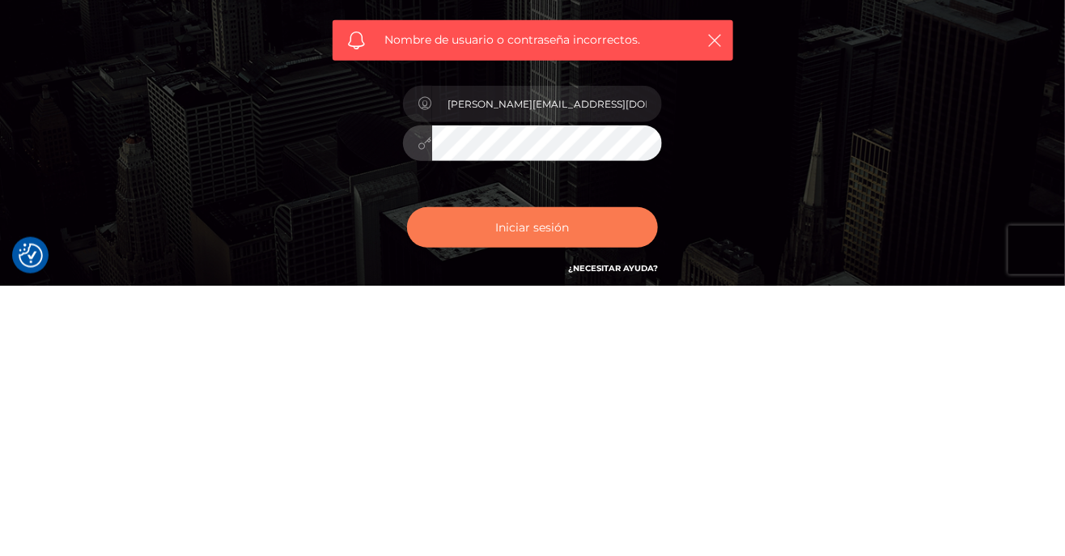
click at [576, 490] on button "Iniciar sesión" at bounding box center [532, 498] width 251 height 40
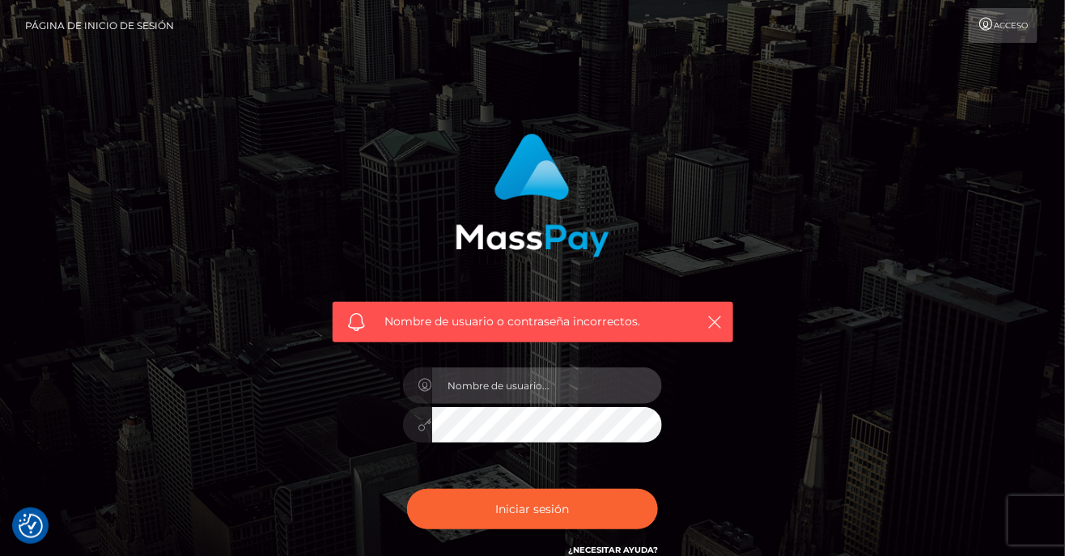
click at [523, 387] on input "text" at bounding box center [547, 385] width 230 height 36
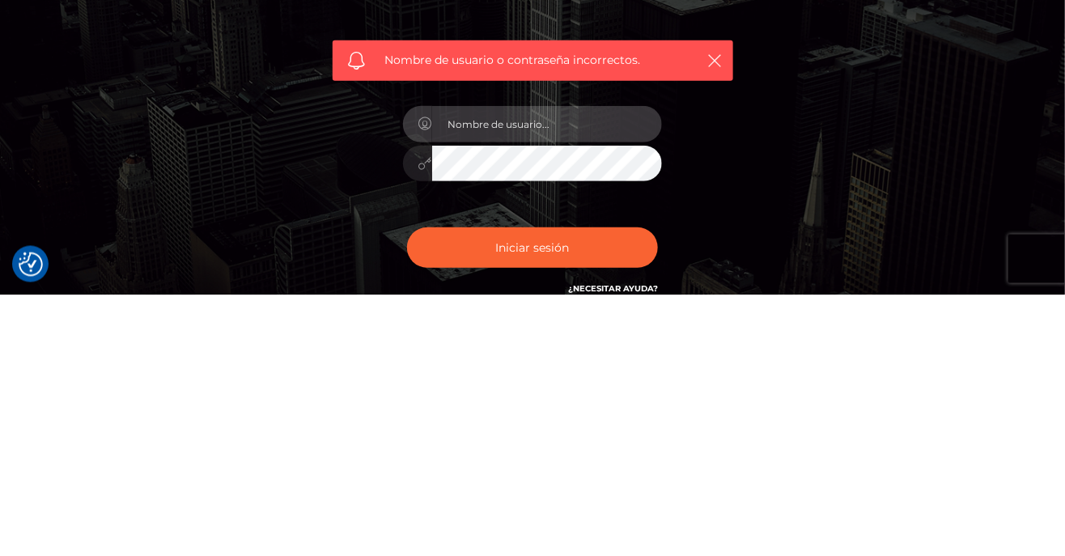
type input "[PERSON_NAME][EMAIL_ADDRESS][DOMAIN_NAME]"
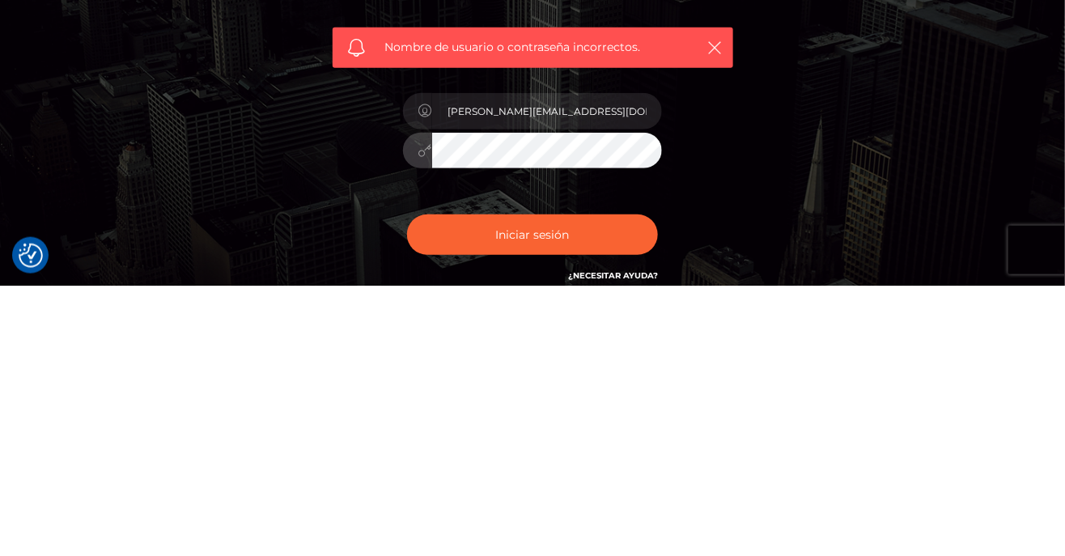
scroll to position [11, 0]
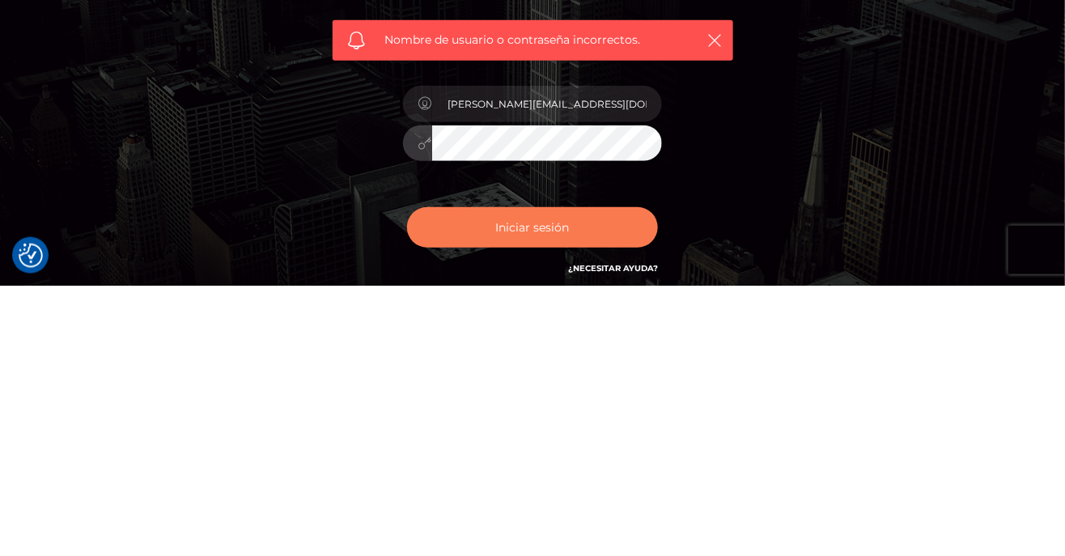
click at [557, 500] on font "Iniciar sesión" at bounding box center [533, 497] width 74 height 15
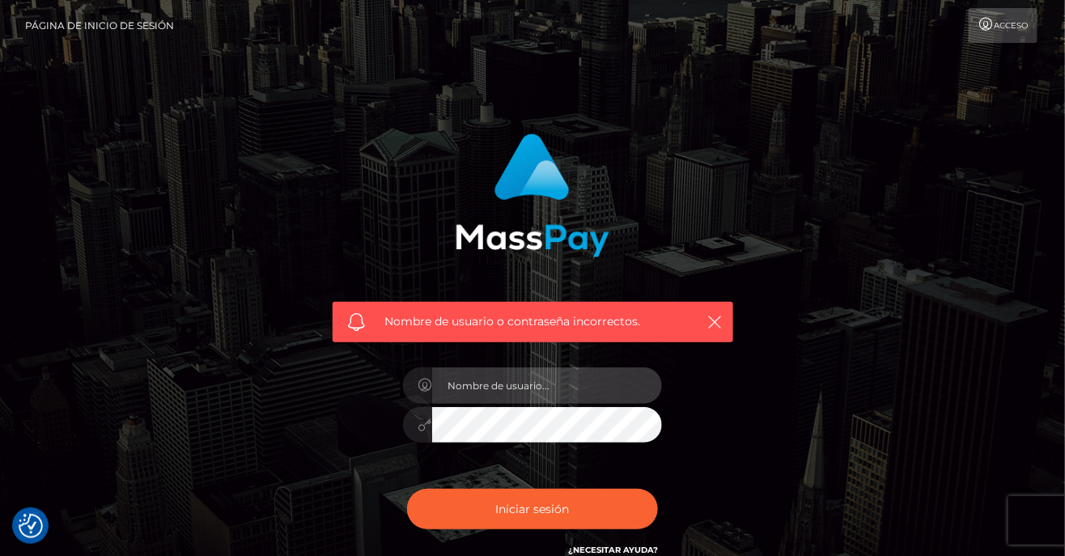
click at [529, 383] on input "text" at bounding box center [547, 385] width 230 height 36
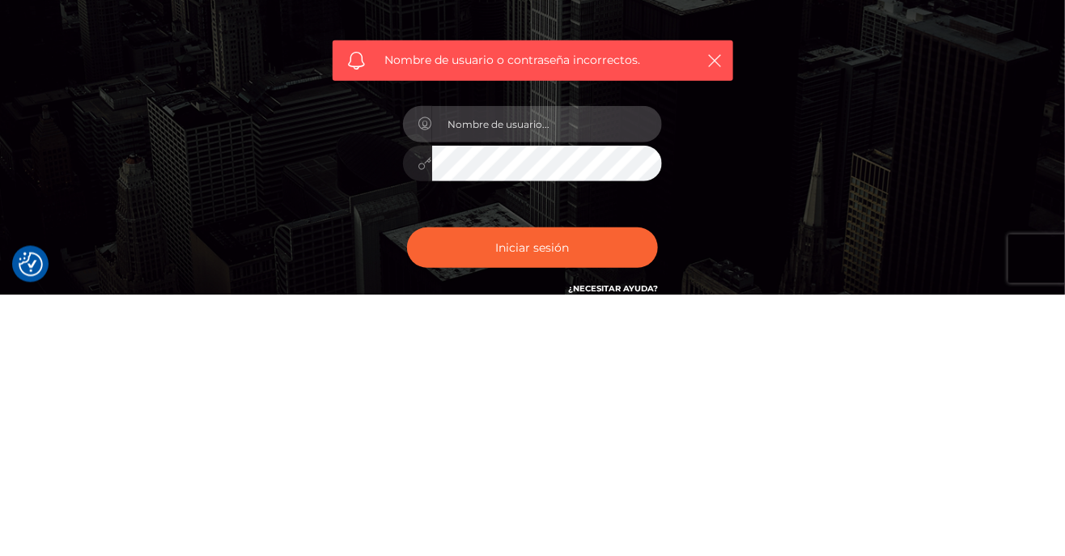
type input "[PERSON_NAME][EMAIL_ADDRESS][DOMAIN_NAME]"
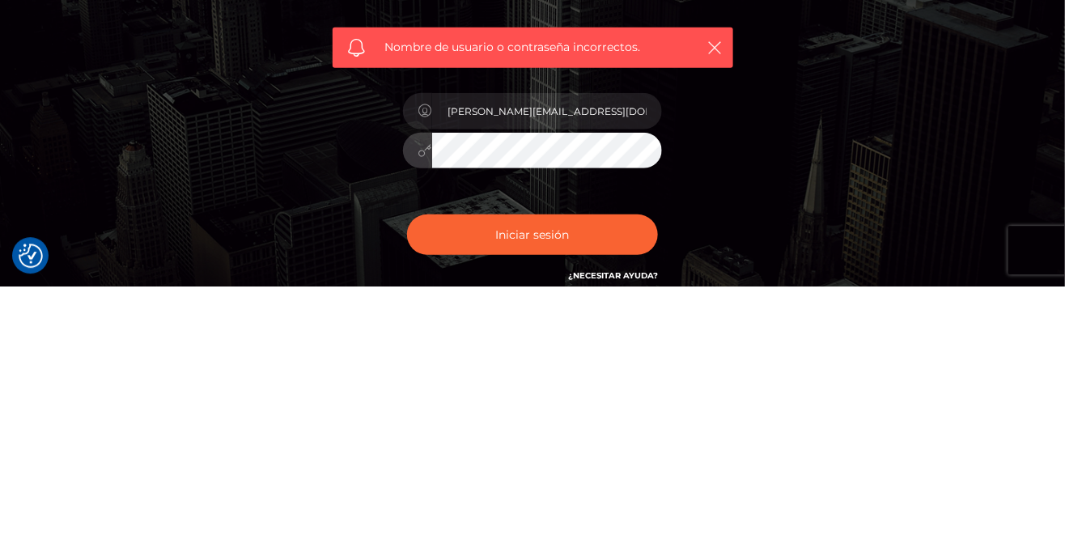
scroll to position [11, 0]
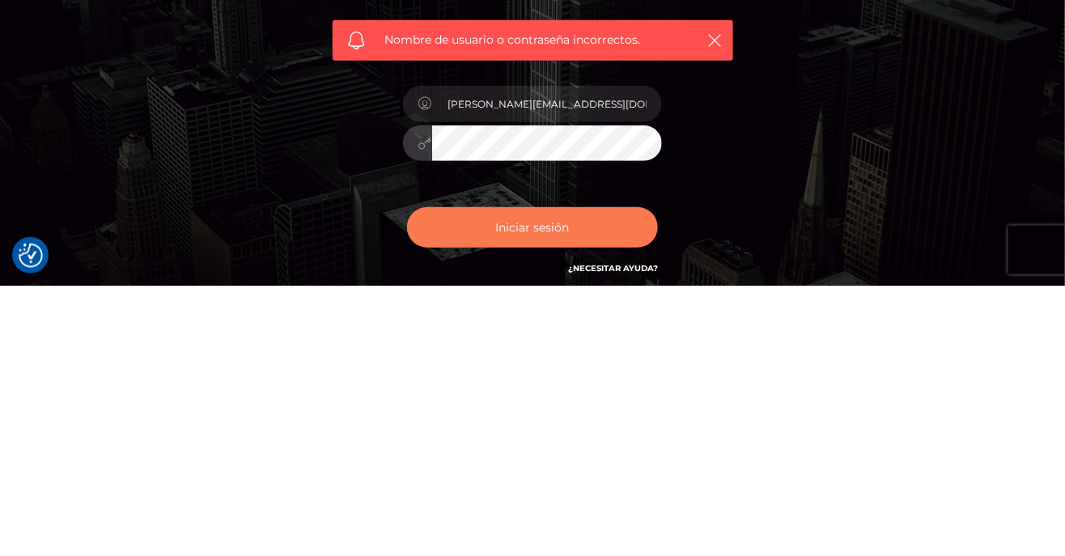
click at [573, 502] on button "Iniciar sesión" at bounding box center [532, 498] width 251 height 40
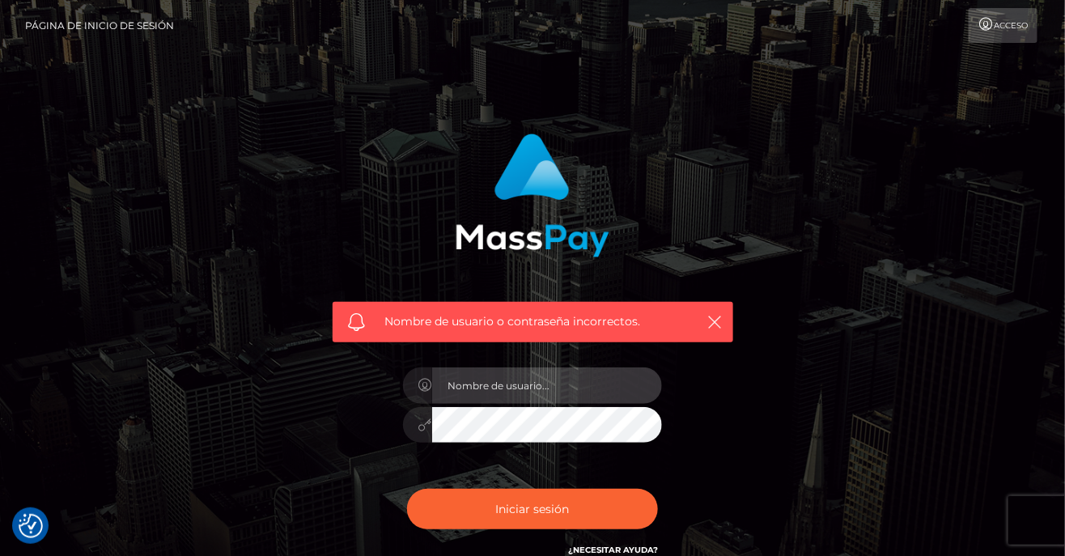
click at [534, 381] on input "text" at bounding box center [547, 385] width 230 height 36
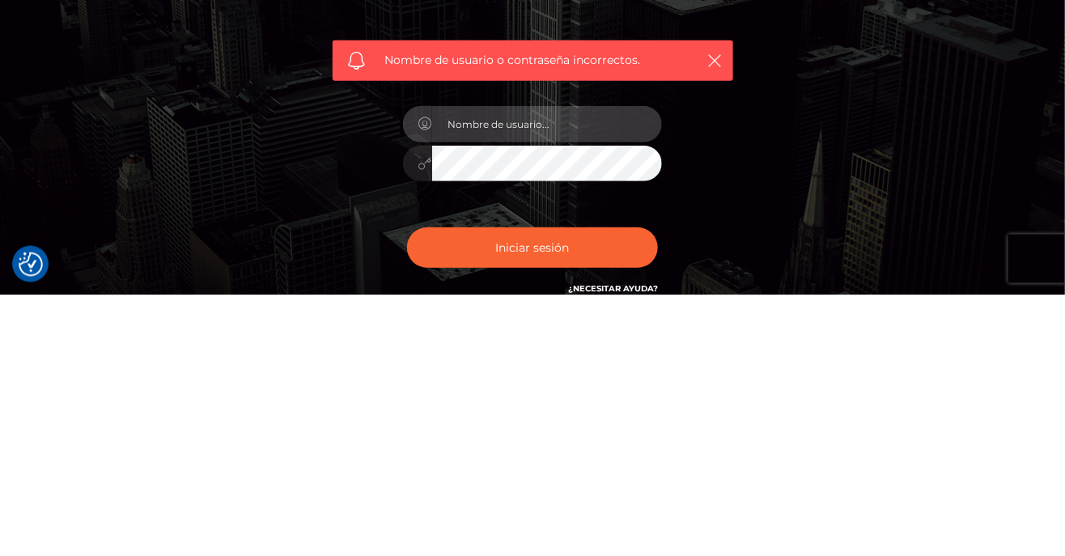
type input "[PERSON_NAME][EMAIL_ADDRESS][DOMAIN_NAME]"
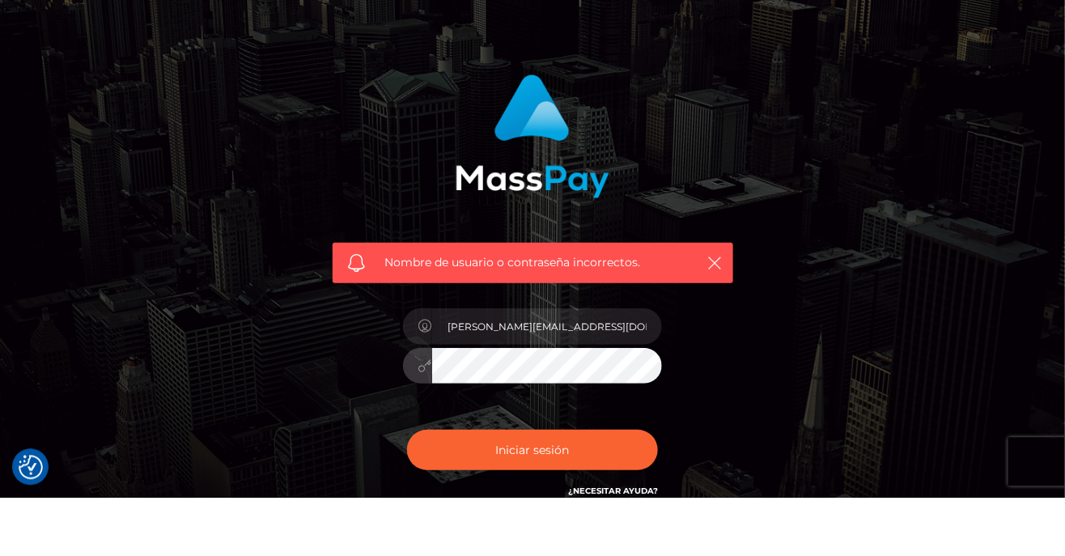
scroll to position [11, 0]
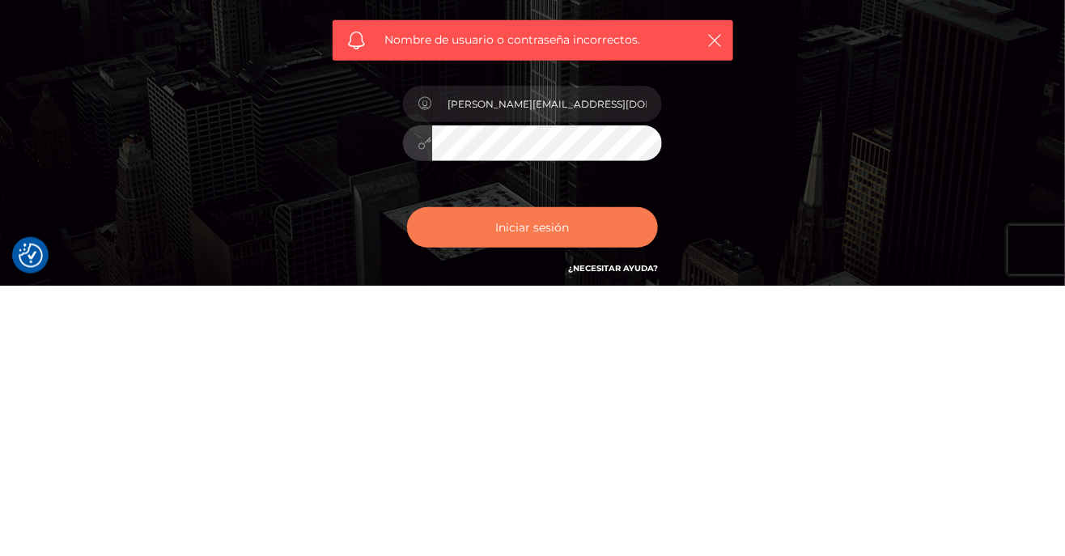
click at [545, 497] on font "Iniciar sesión" at bounding box center [533, 497] width 74 height 15
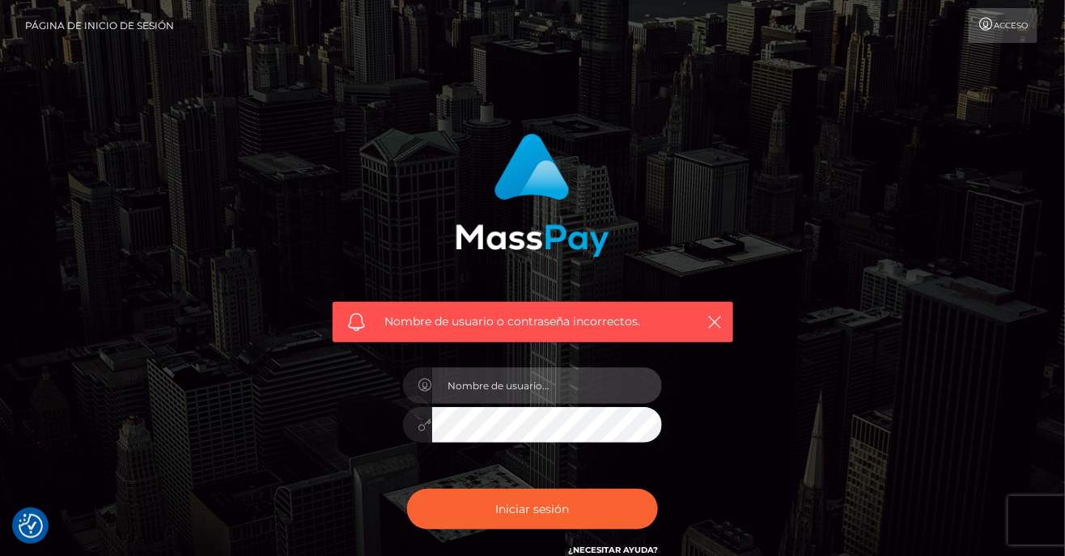
click at [534, 380] on input "text" at bounding box center [547, 385] width 230 height 36
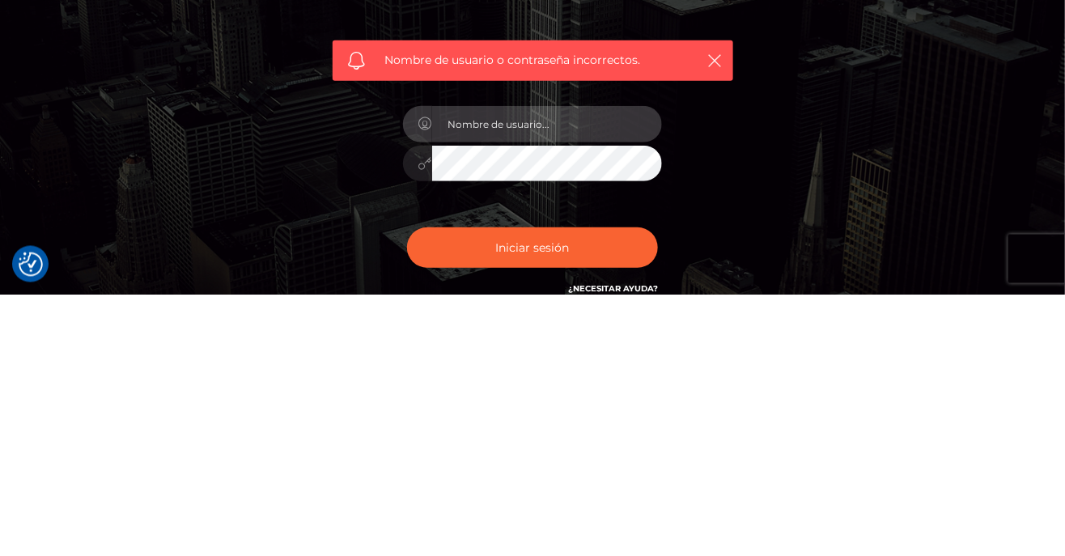
type input "[PERSON_NAME][EMAIL_ADDRESS][DOMAIN_NAME]"
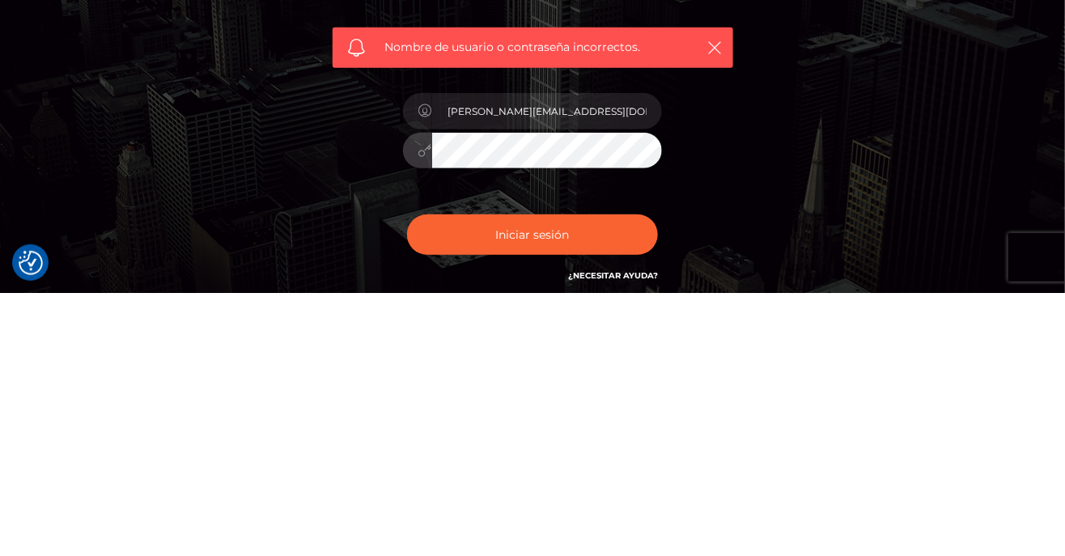
scroll to position [11, 0]
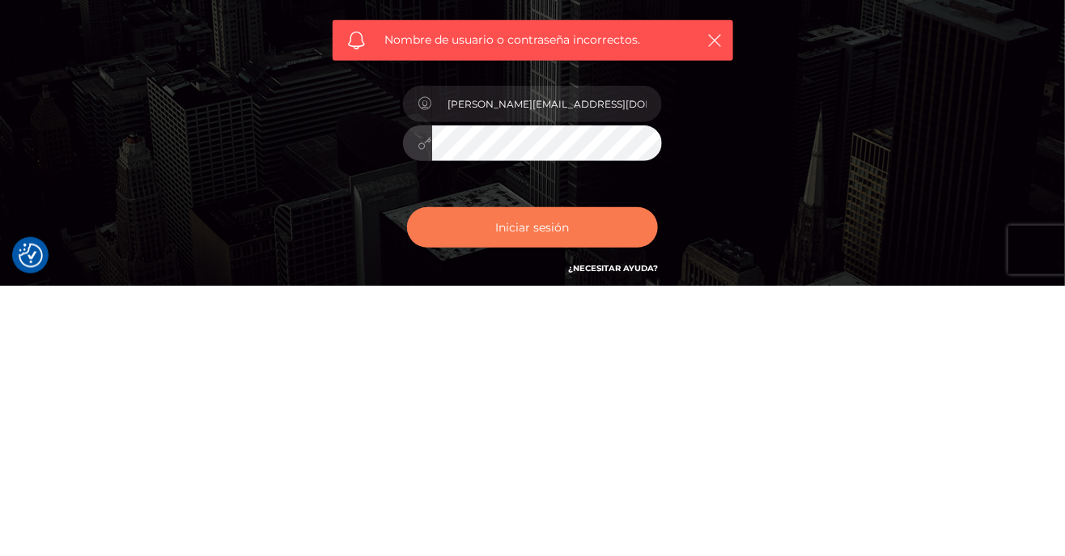
click at [564, 497] on font "Iniciar sesión" at bounding box center [533, 497] width 74 height 15
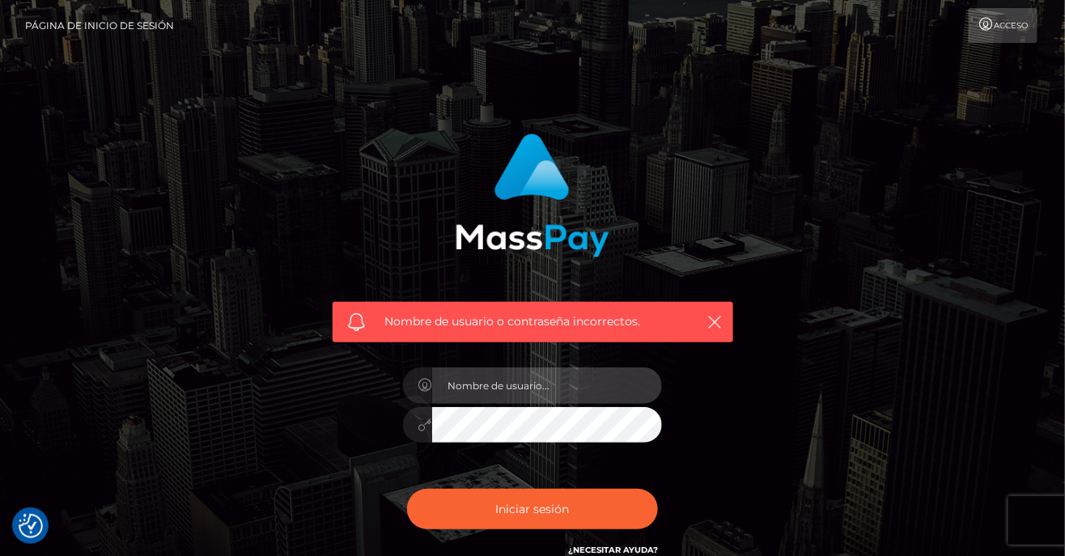
click at [552, 381] on input "text" at bounding box center [547, 385] width 230 height 36
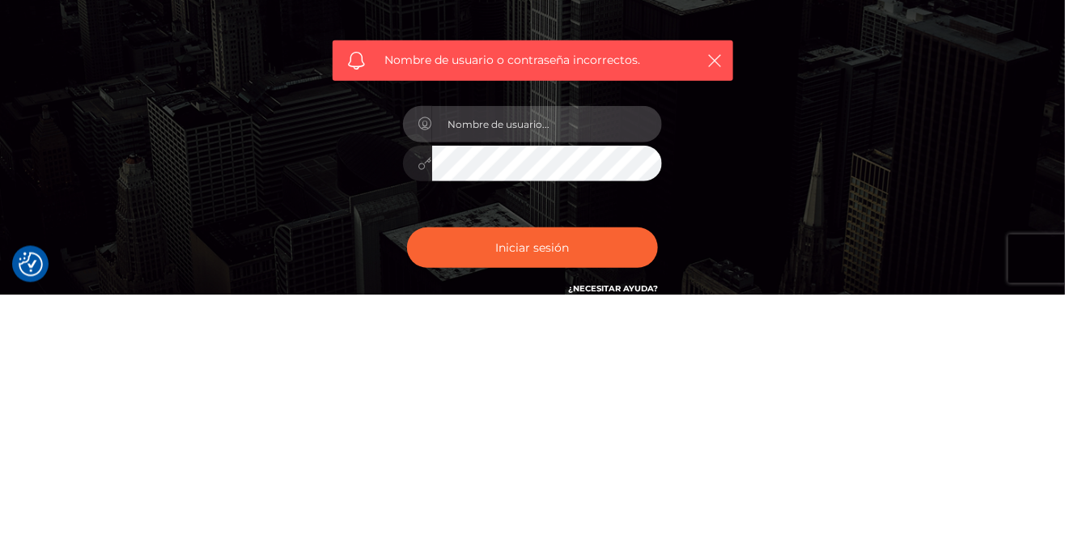
type input "[PERSON_NAME][EMAIL_ADDRESS][DOMAIN_NAME]"
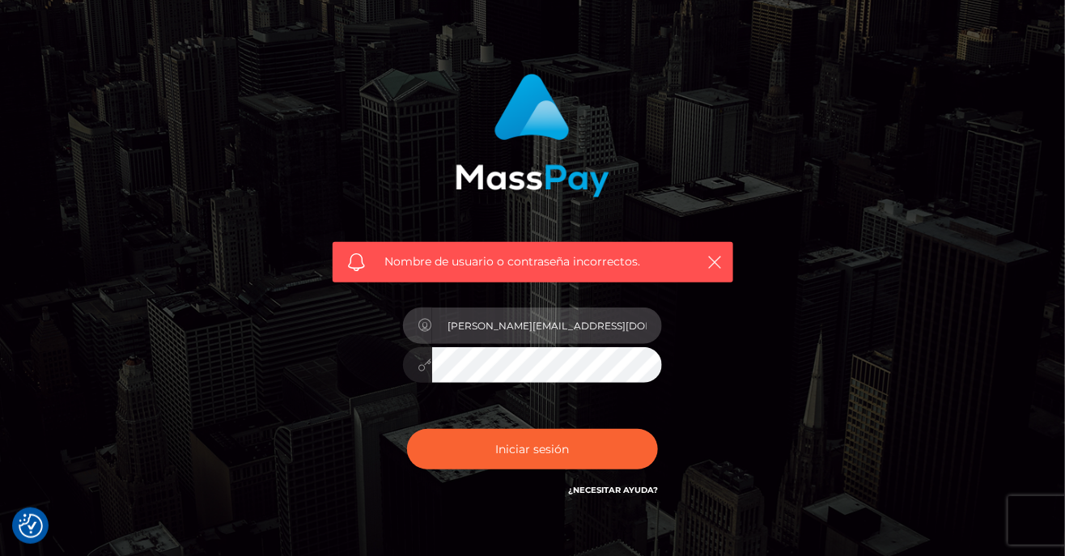
scroll to position [59, 0]
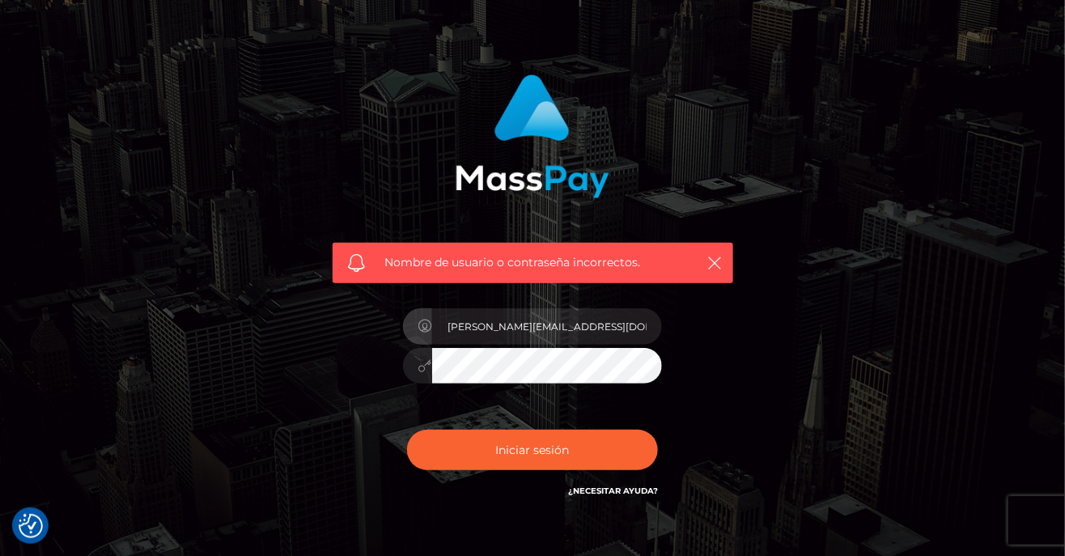
click at [629, 491] on font "¿Necesitar ayuda?" at bounding box center [613, 491] width 90 height 11
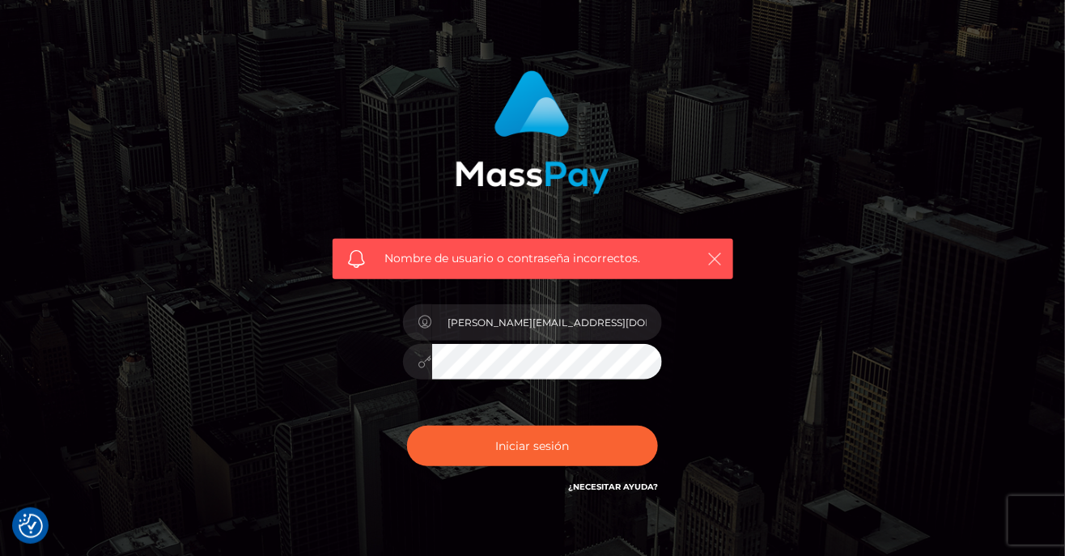
click at [712, 264] on icon "button" at bounding box center [715, 259] width 16 height 16
